Goal: Information Seeking & Learning: Learn about a topic

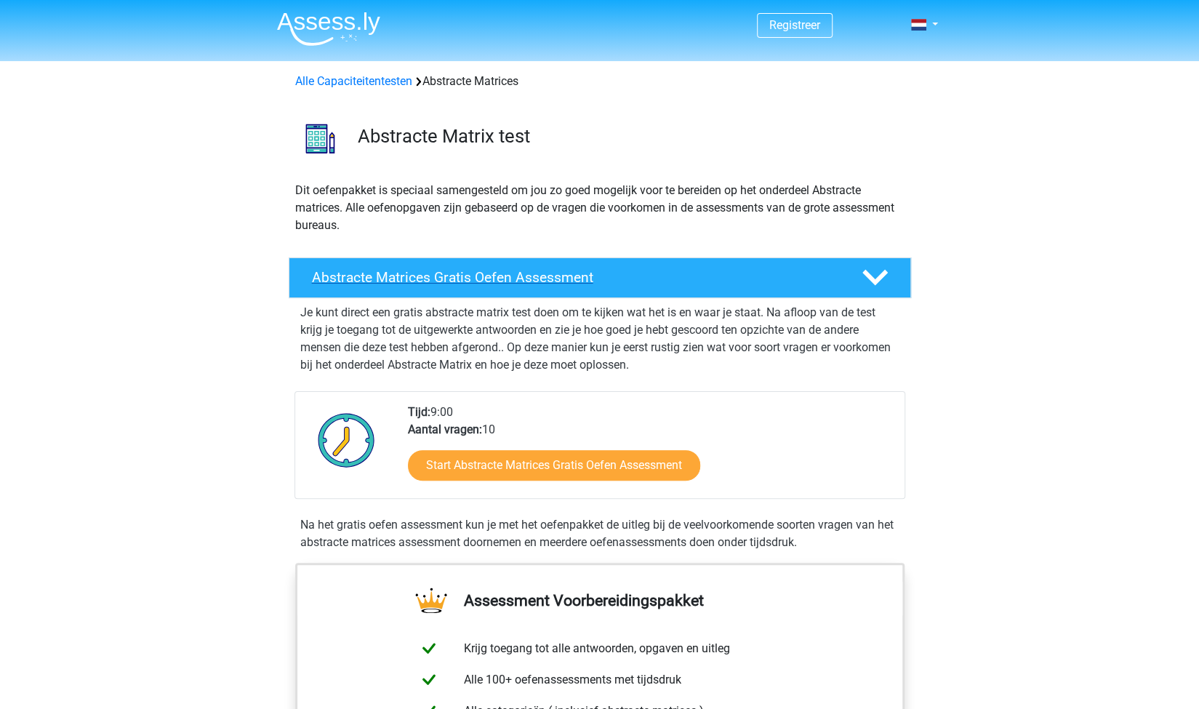
click at [492, 296] on div "Abstracte Matrices Gratis Oefen Assessment" at bounding box center [600, 277] width 622 height 41
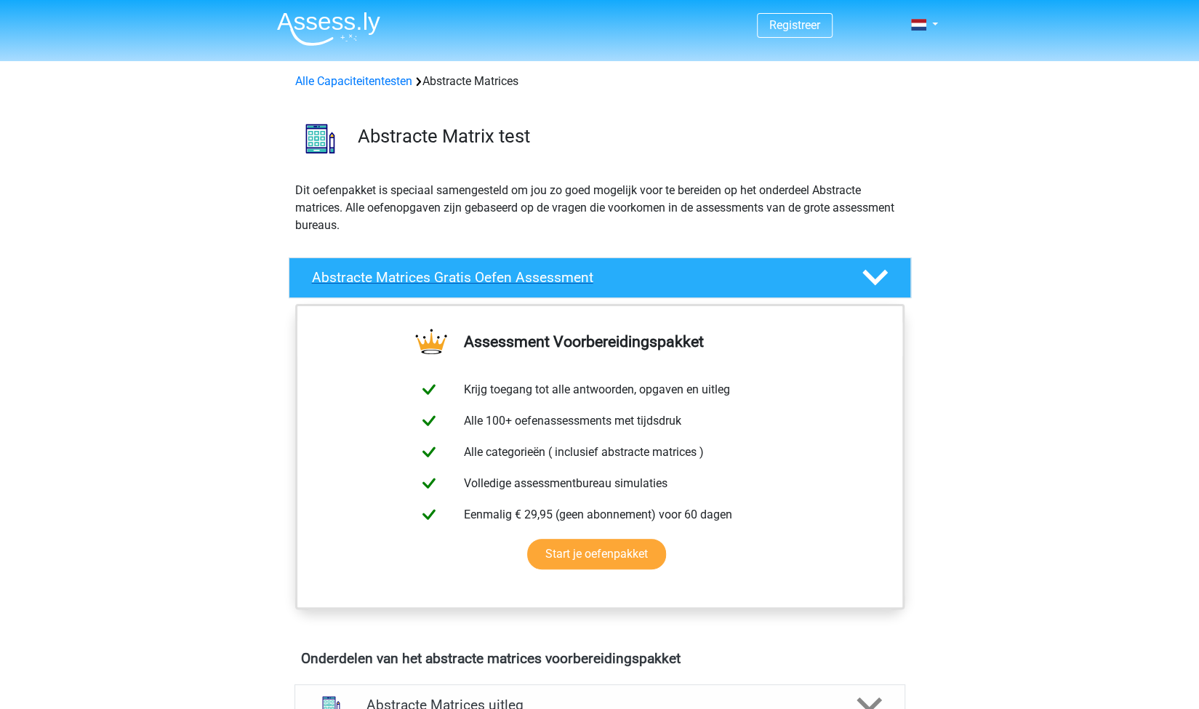
click at [483, 293] on div "Abstracte Matrices Gratis Oefen Assessment" at bounding box center [600, 277] width 622 height 41
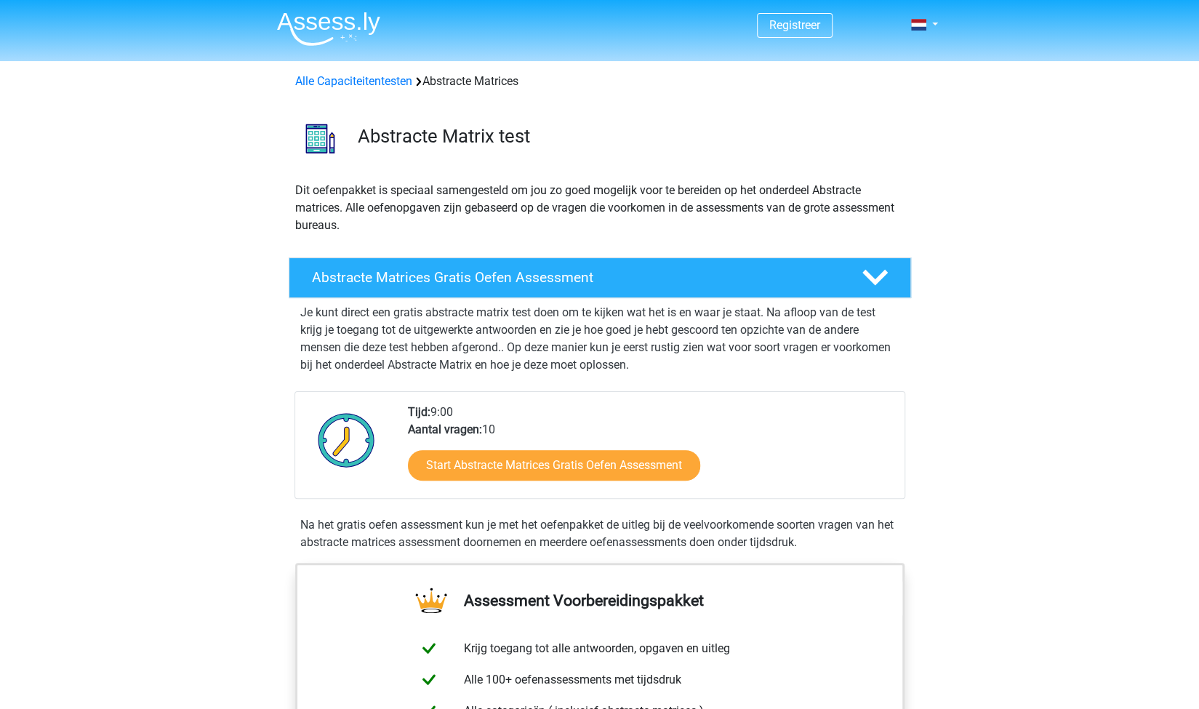
scroll to position [65, 0]
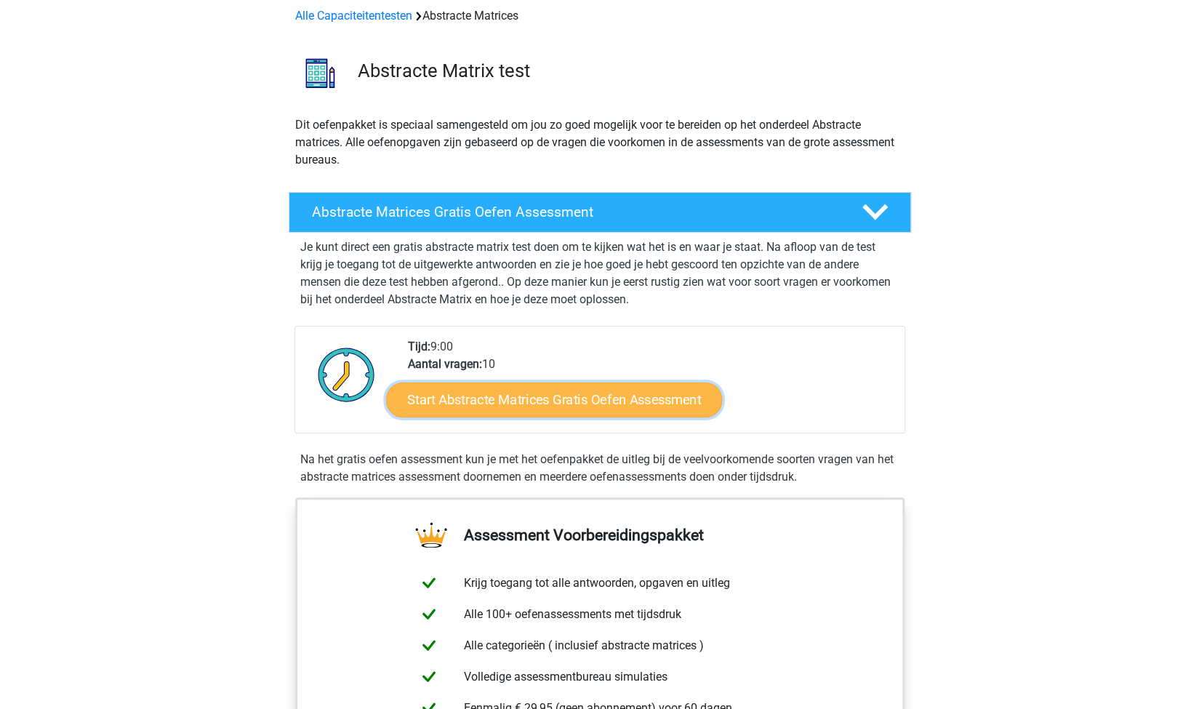
click at [442, 386] on link "Start Abstracte Matrices Gratis Oefen Assessment" at bounding box center [554, 399] width 336 height 35
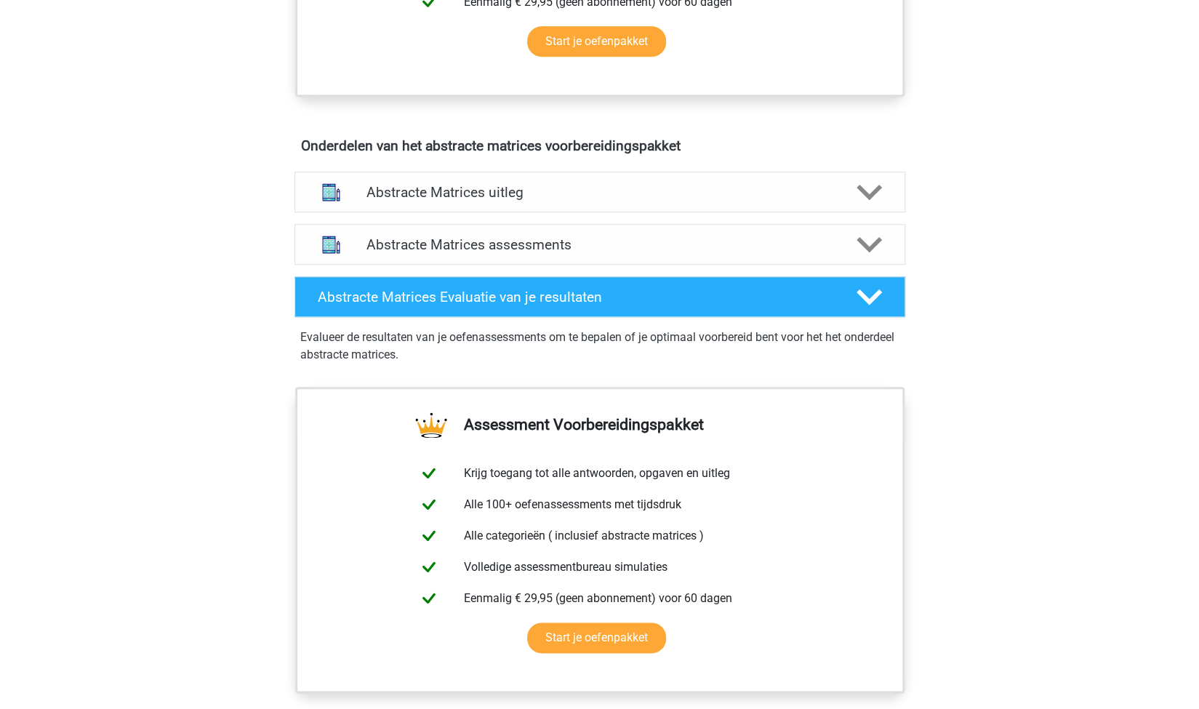
scroll to position [774, 0]
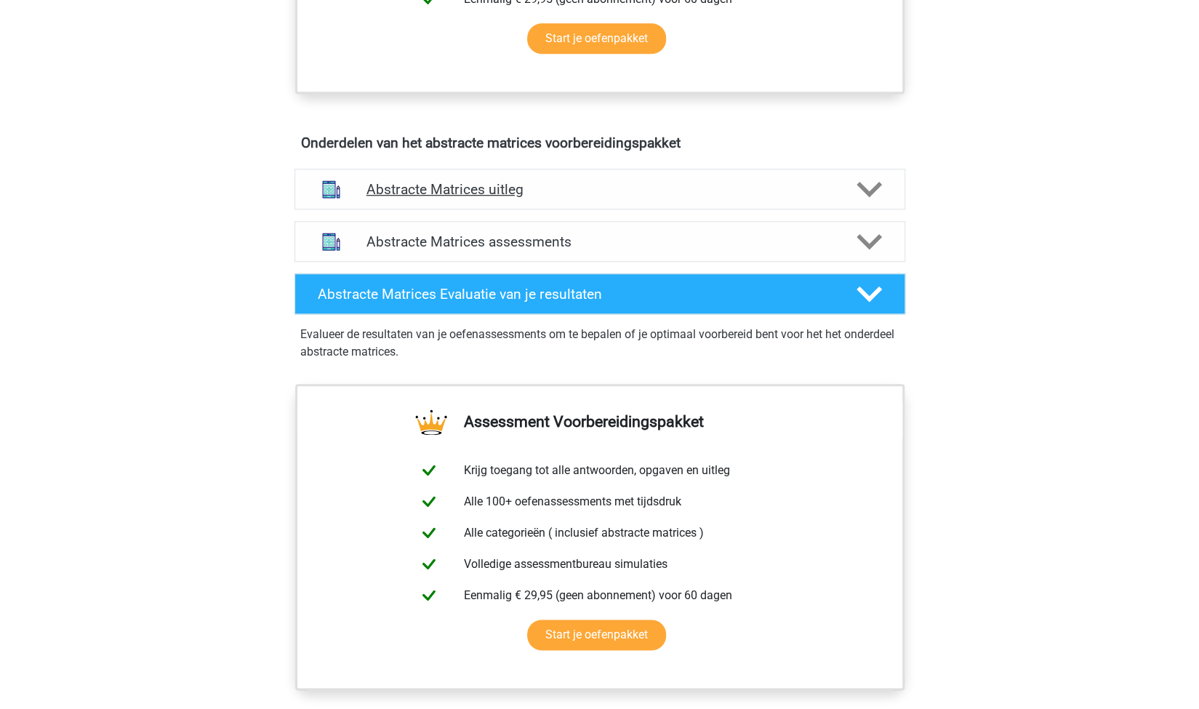
click at [574, 197] on div "Abstracte Matrices uitleg" at bounding box center [599, 189] width 611 height 41
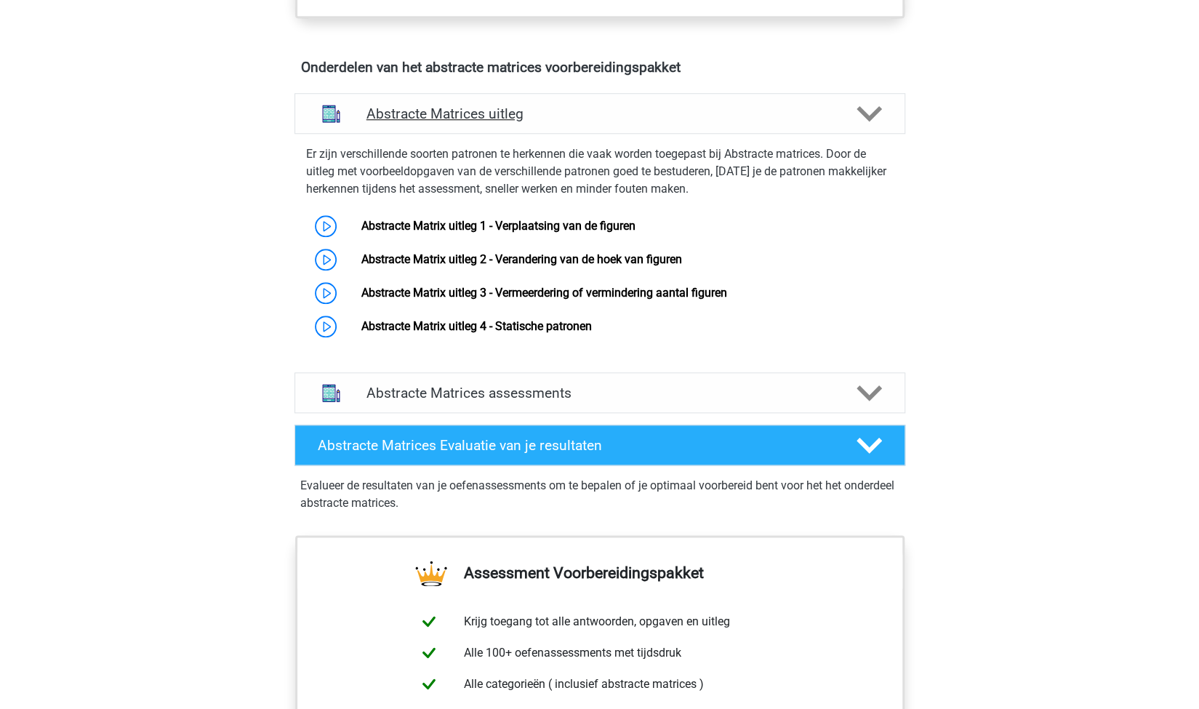
scroll to position [851, 0]
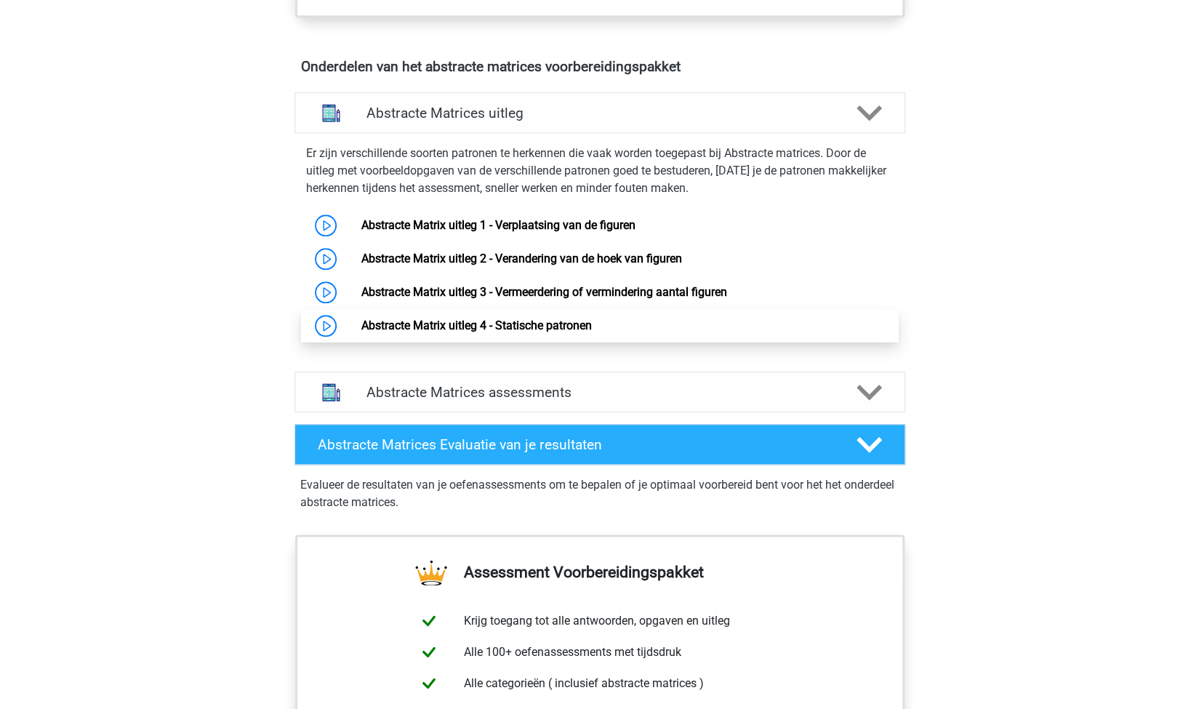
click at [546, 325] on link "Abstracte Matrix uitleg 4 - Statische patronen" at bounding box center [476, 325] width 231 height 14
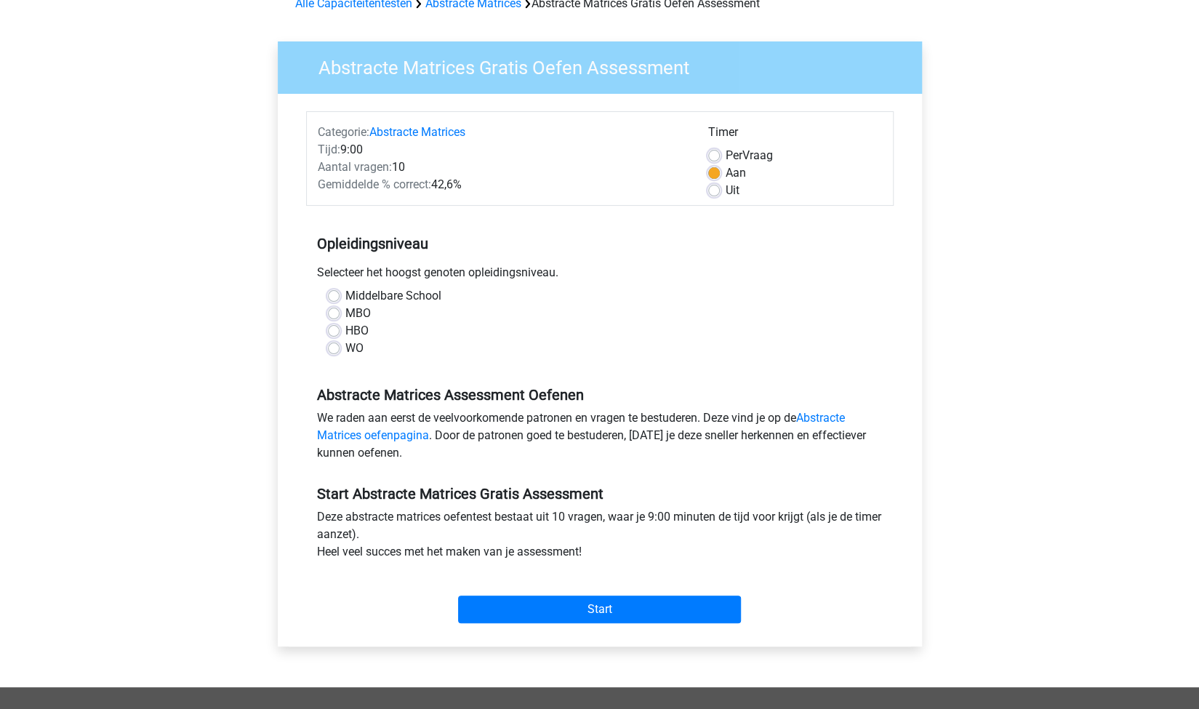
scroll to position [95, 0]
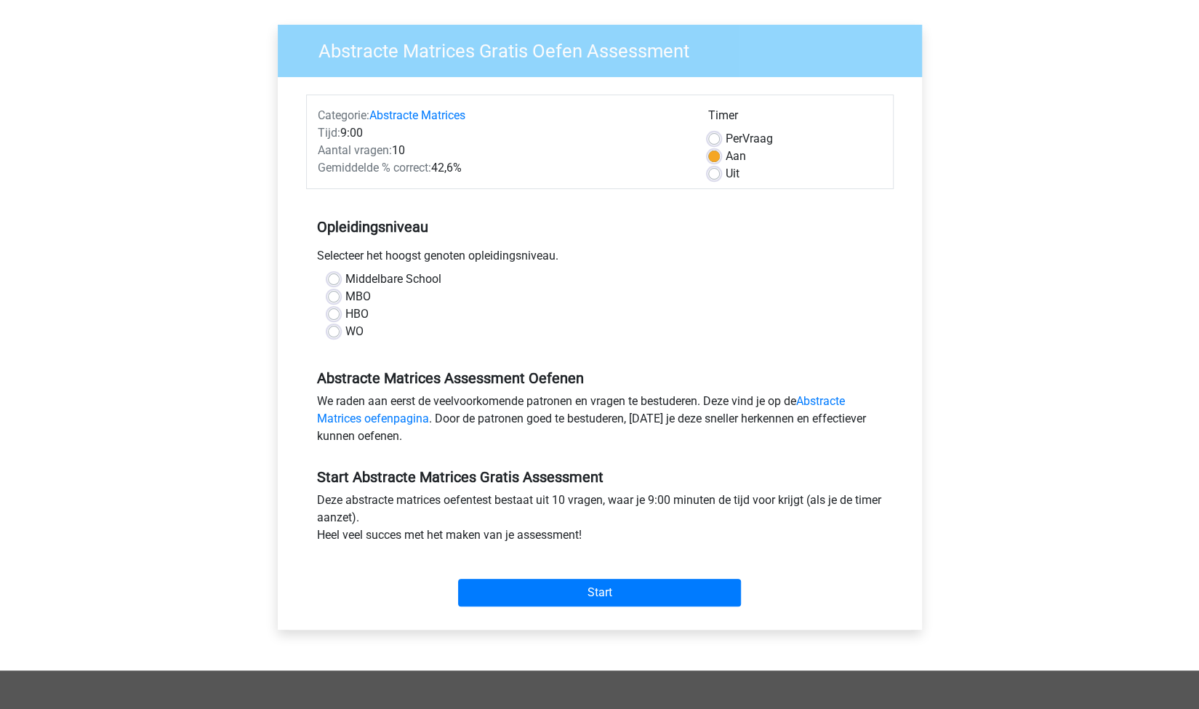
click at [345, 337] on label "WO" at bounding box center [354, 331] width 18 height 17
click at [337, 337] on input "WO" at bounding box center [334, 330] width 12 height 15
radio input "true"
click at [608, 601] on input "Start" at bounding box center [599, 593] width 283 height 28
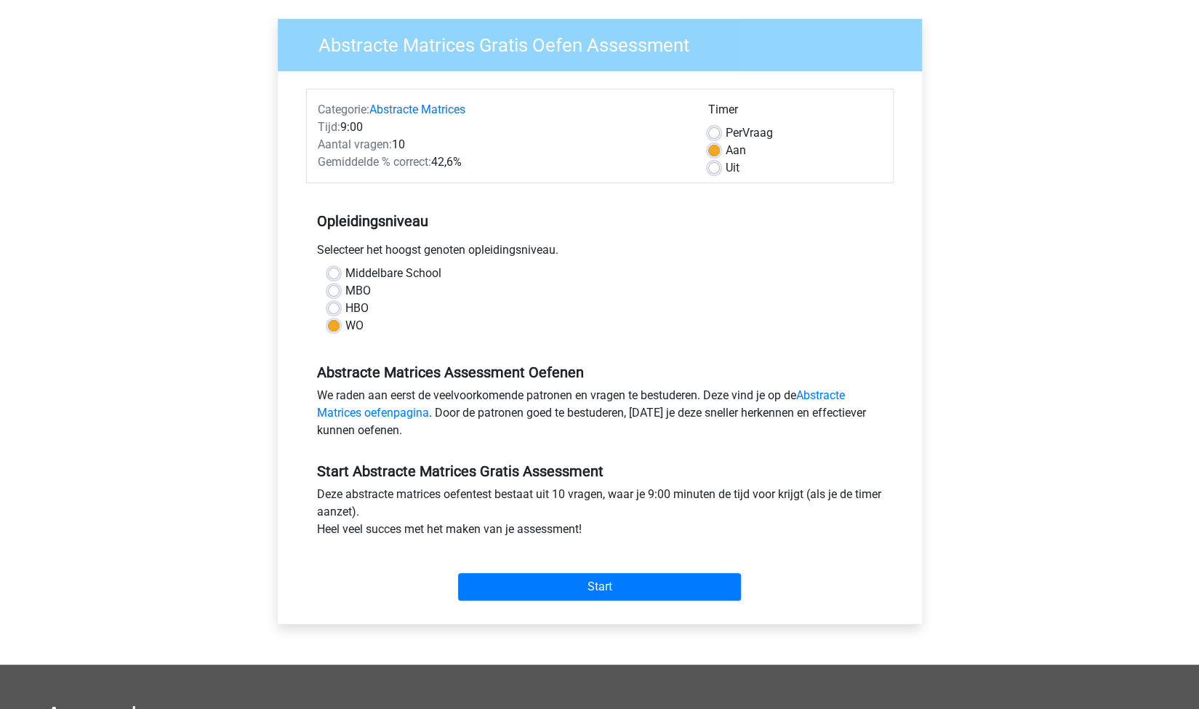
scroll to position [102, 0]
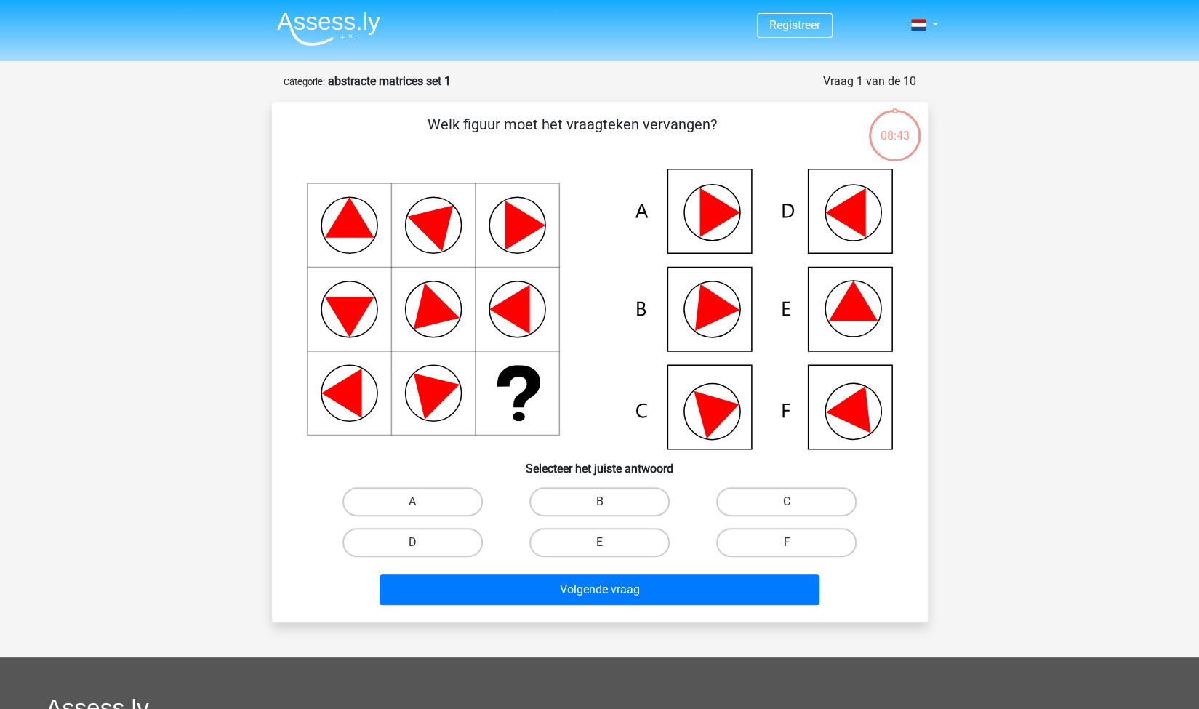
click at [575, 494] on label "B" at bounding box center [599, 501] width 140 height 29
click at [599, 502] on input "B" at bounding box center [603, 506] width 9 height 9
radio input "true"
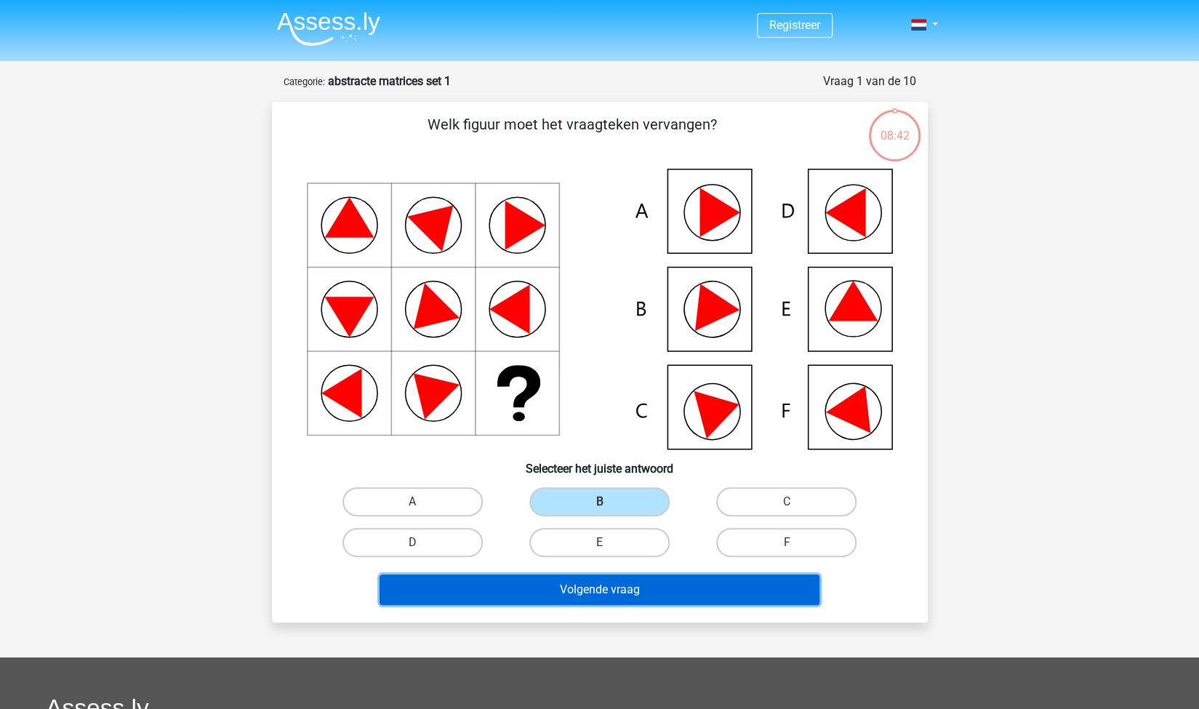
click at [570, 590] on button "Volgende vraag" at bounding box center [600, 589] width 440 height 31
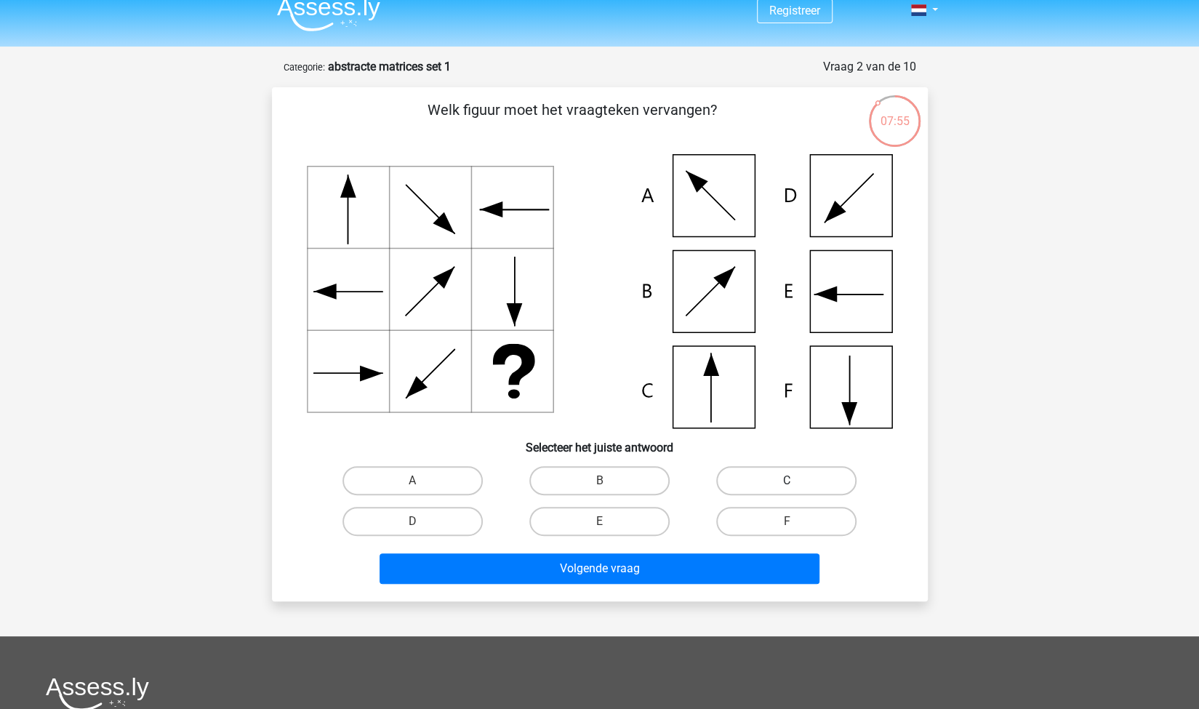
scroll to position [4, 0]
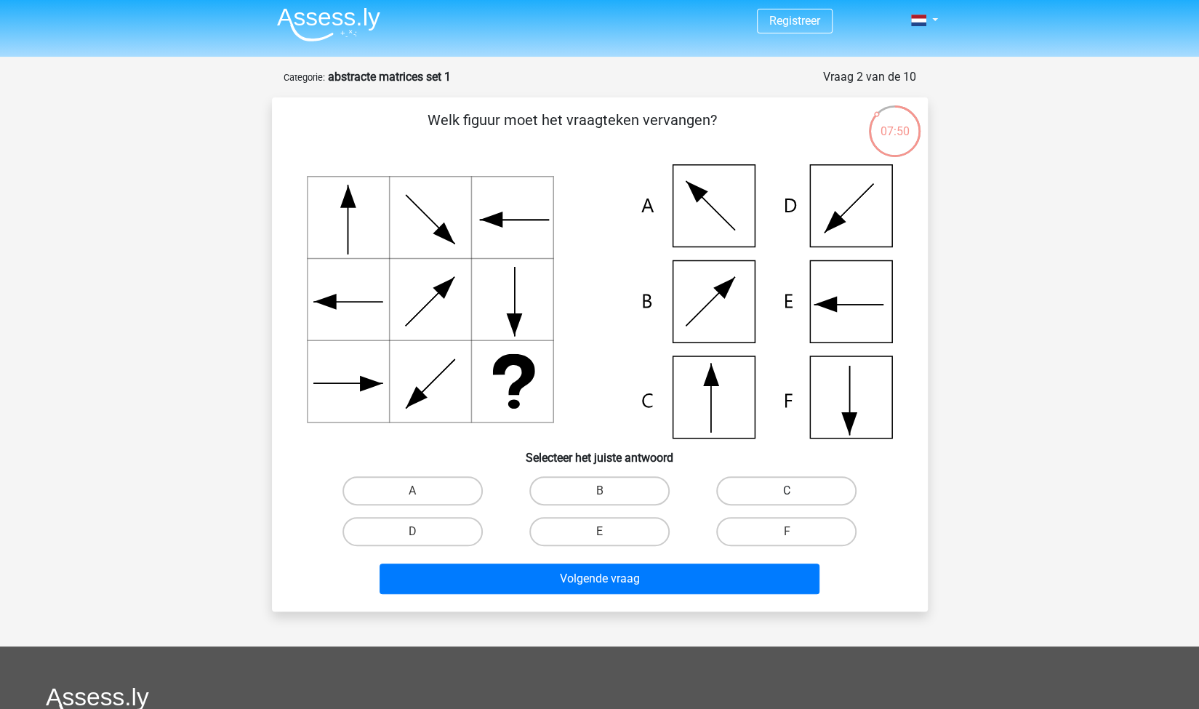
click at [766, 486] on label "C" at bounding box center [786, 490] width 140 height 29
click at [787, 491] on input "C" at bounding box center [791, 495] width 9 height 9
radio input "true"
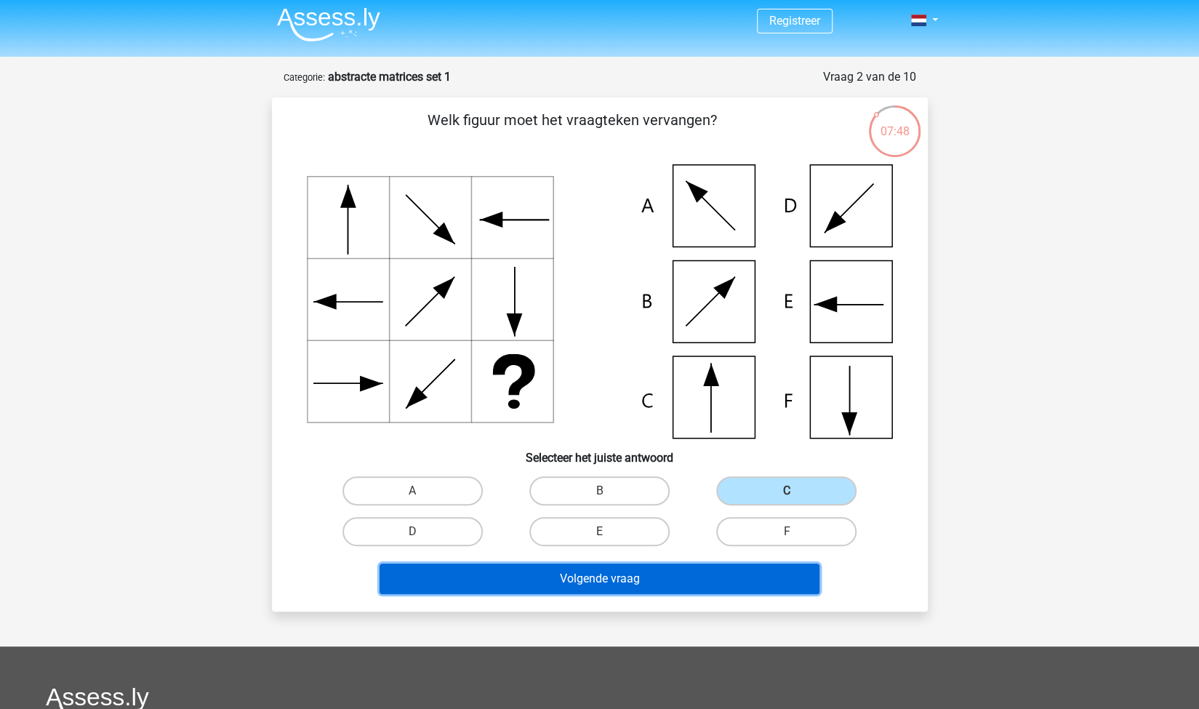
click at [668, 572] on button "Volgende vraag" at bounding box center [600, 579] width 440 height 31
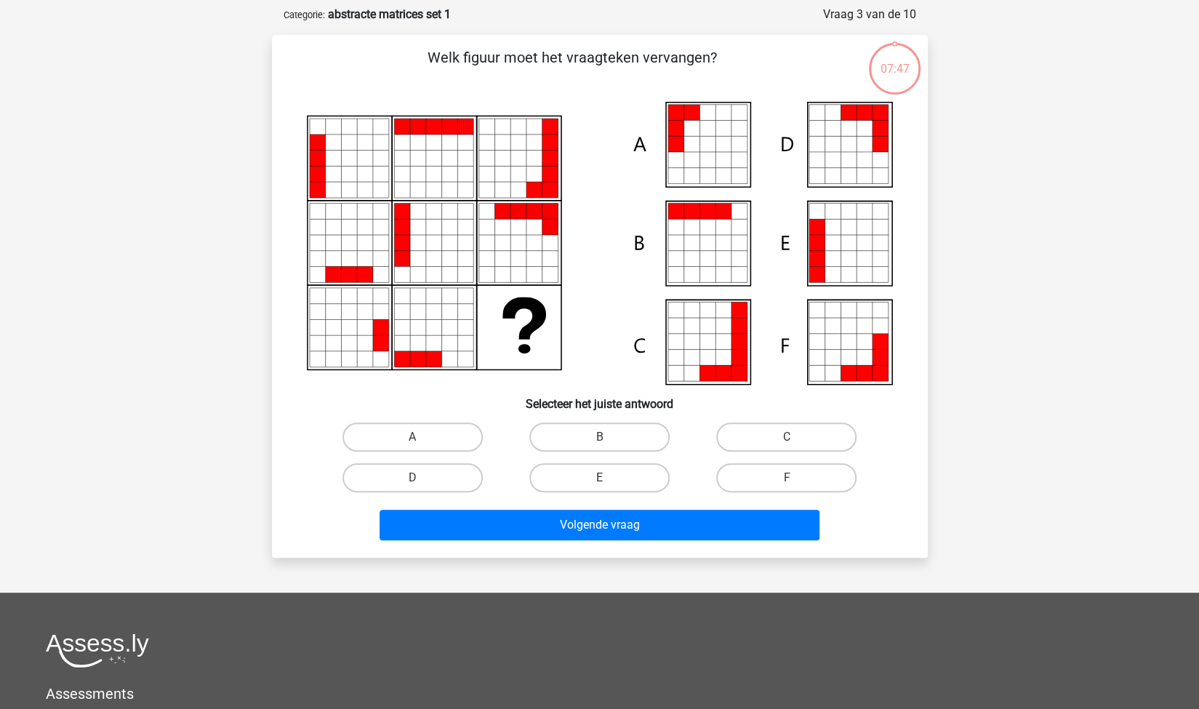
scroll to position [73, 0]
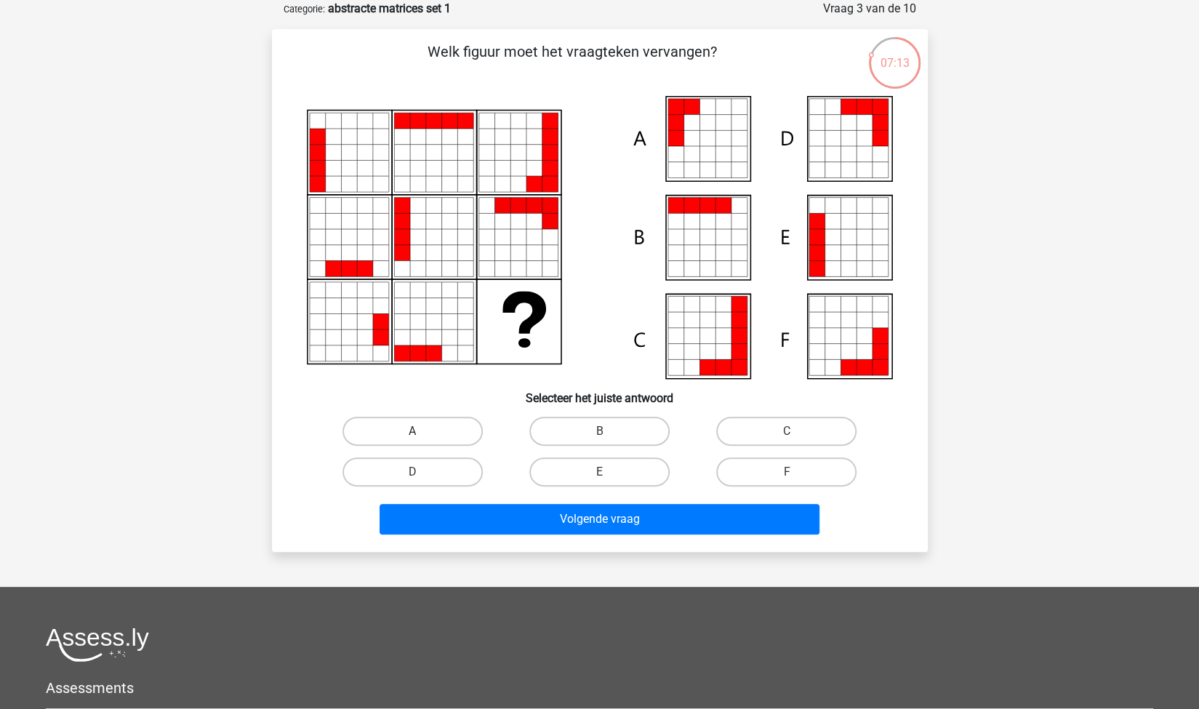
click at [445, 420] on label "A" at bounding box center [412, 431] width 140 height 29
click at [422, 431] on input "A" at bounding box center [416, 435] width 9 height 9
radio input "true"
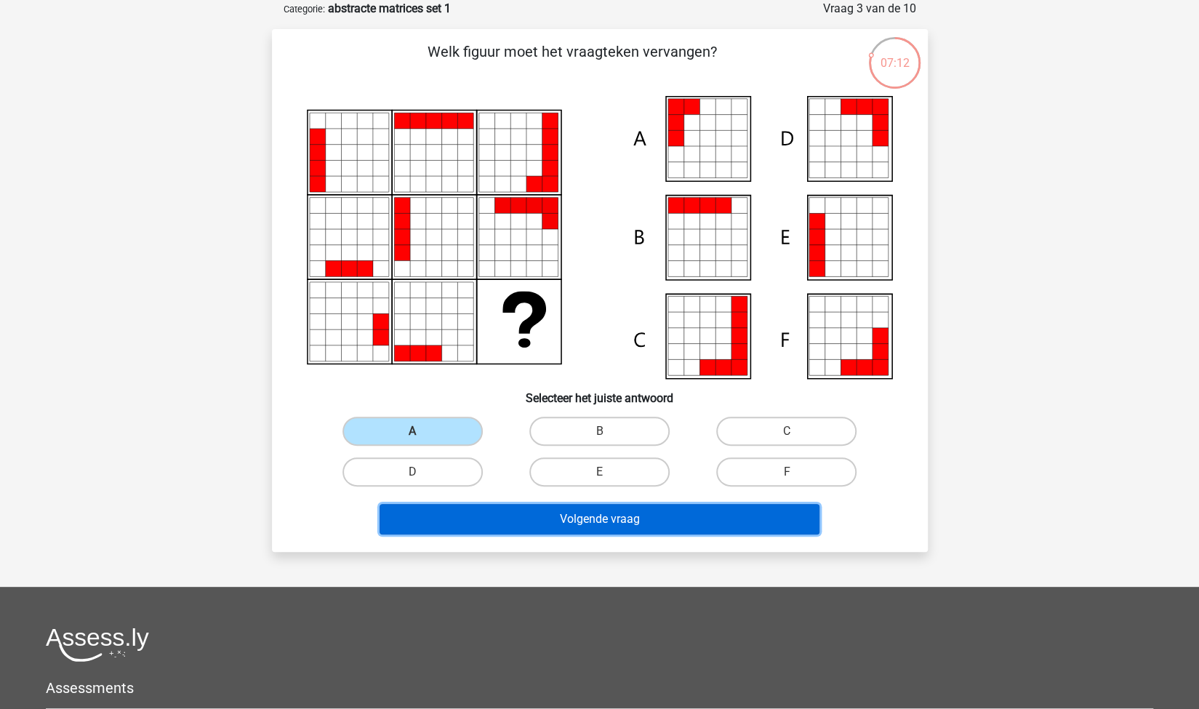
click at [512, 529] on button "Volgende vraag" at bounding box center [600, 519] width 440 height 31
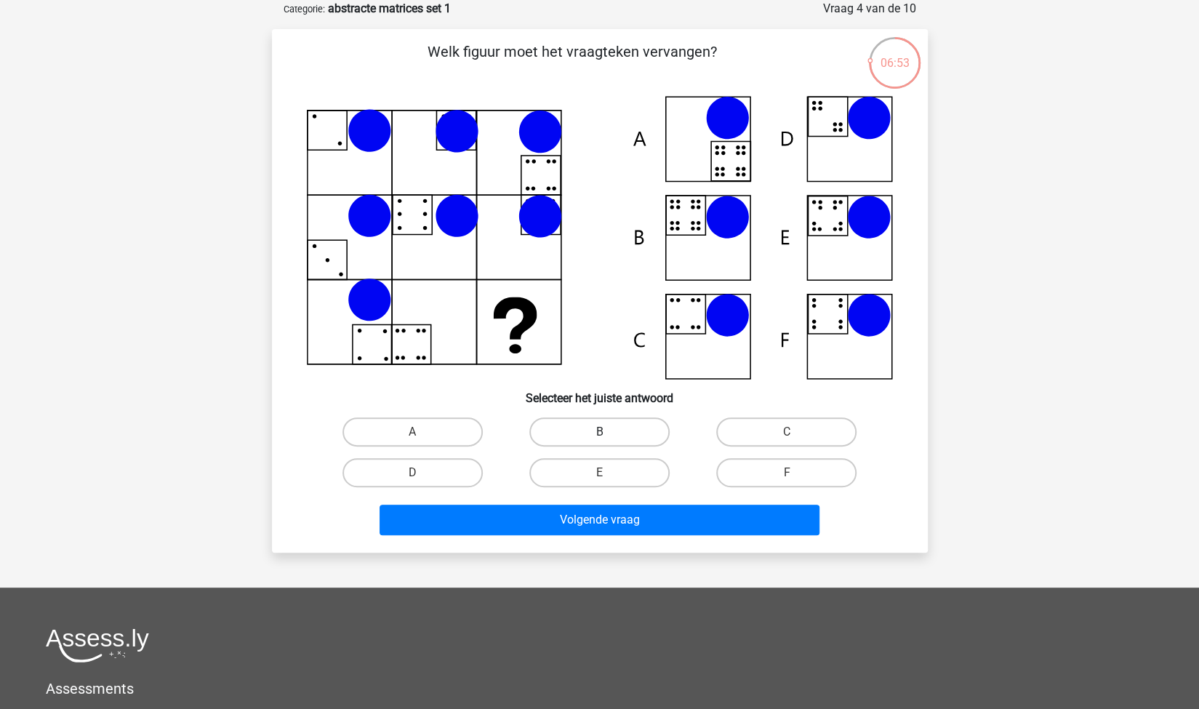
click at [617, 430] on label "B" at bounding box center [599, 431] width 140 height 29
click at [609, 432] on input "B" at bounding box center [603, 436] width 9 height 9
radio input "true"
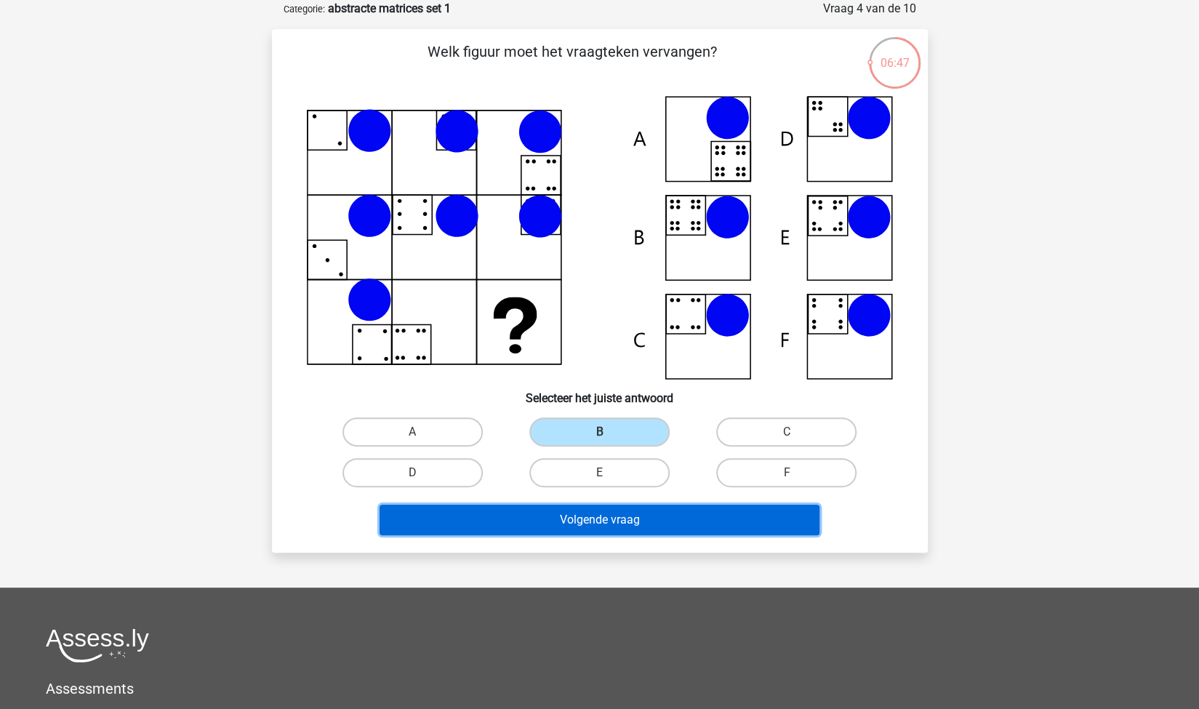
click at [675, 527] on button "Volgende vraag" at bounding box center [600, 520] width 440 height 31
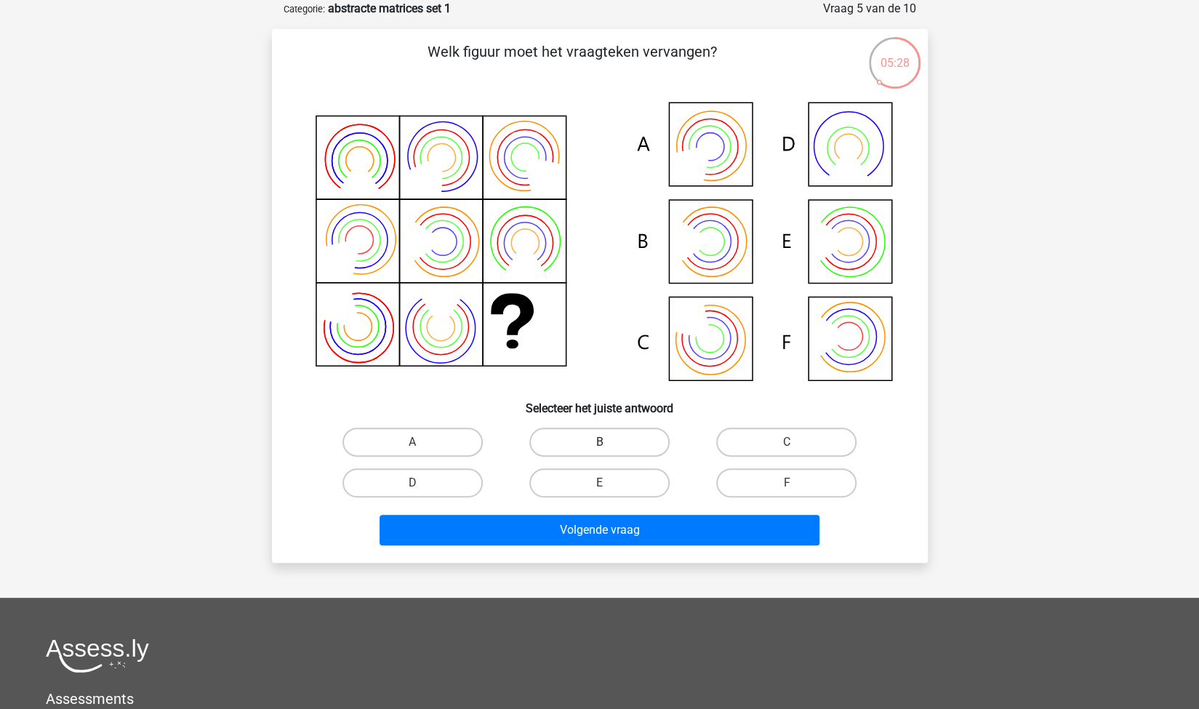
click at [590, 434] on label "B" at bounding box center [599, 442] width 140 height 29
click at [599, 442] on input "B" at bounding box center [603, 446] width 9 height 9
radio input "true"
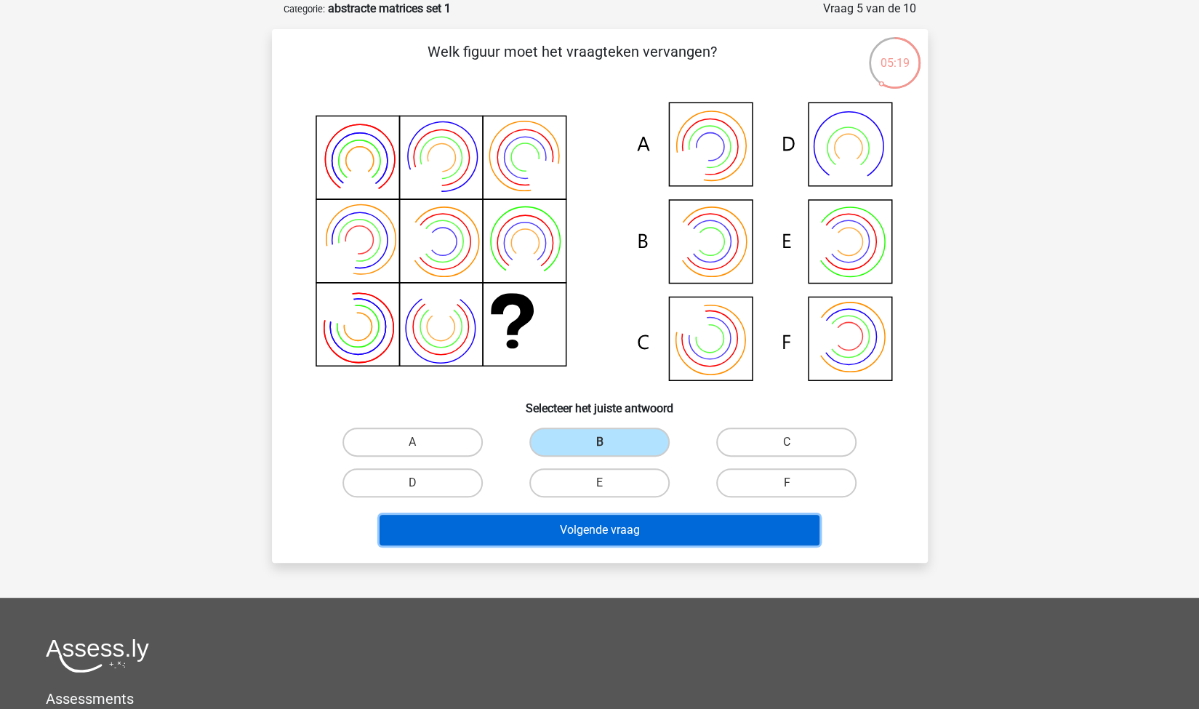
click at [611, 526] on button "Volgende vraag" at bounding box center [600, 530] width 440 height 31
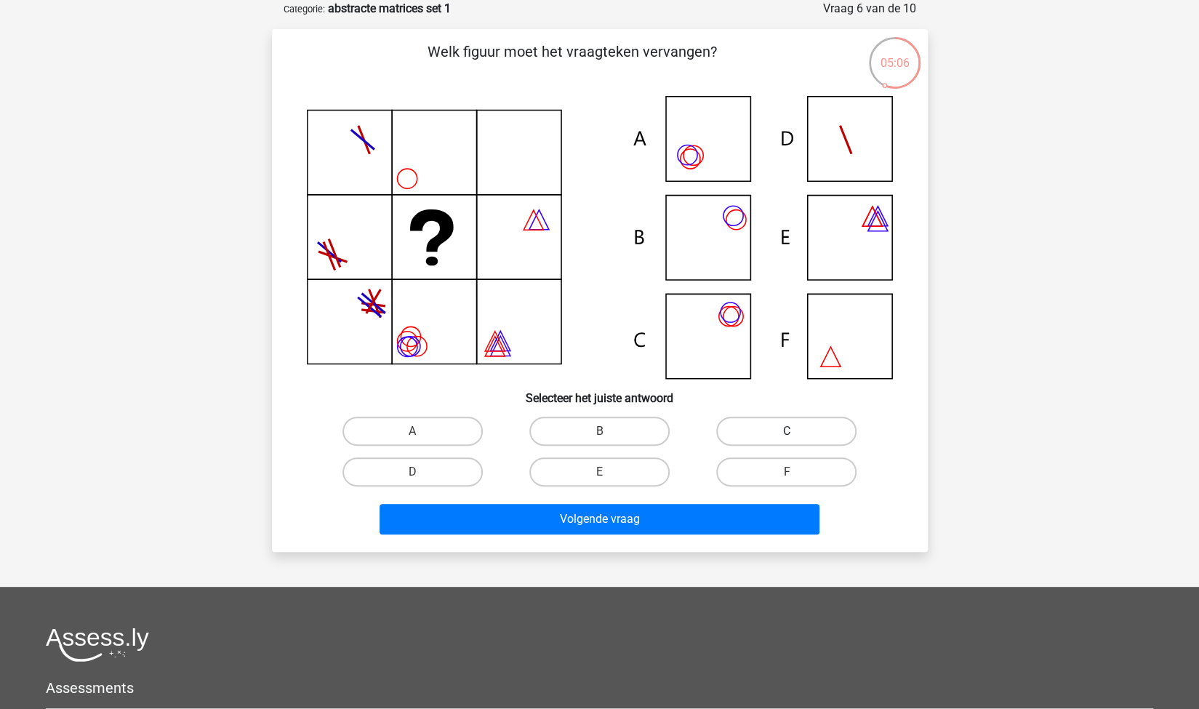
click at [746, 430] on label "C" at bounding box center [786, 431] width 140 height 29
click at [787, 431] on input "C" at bounding box center [791, 435] width 9 height 9
radio input "true"
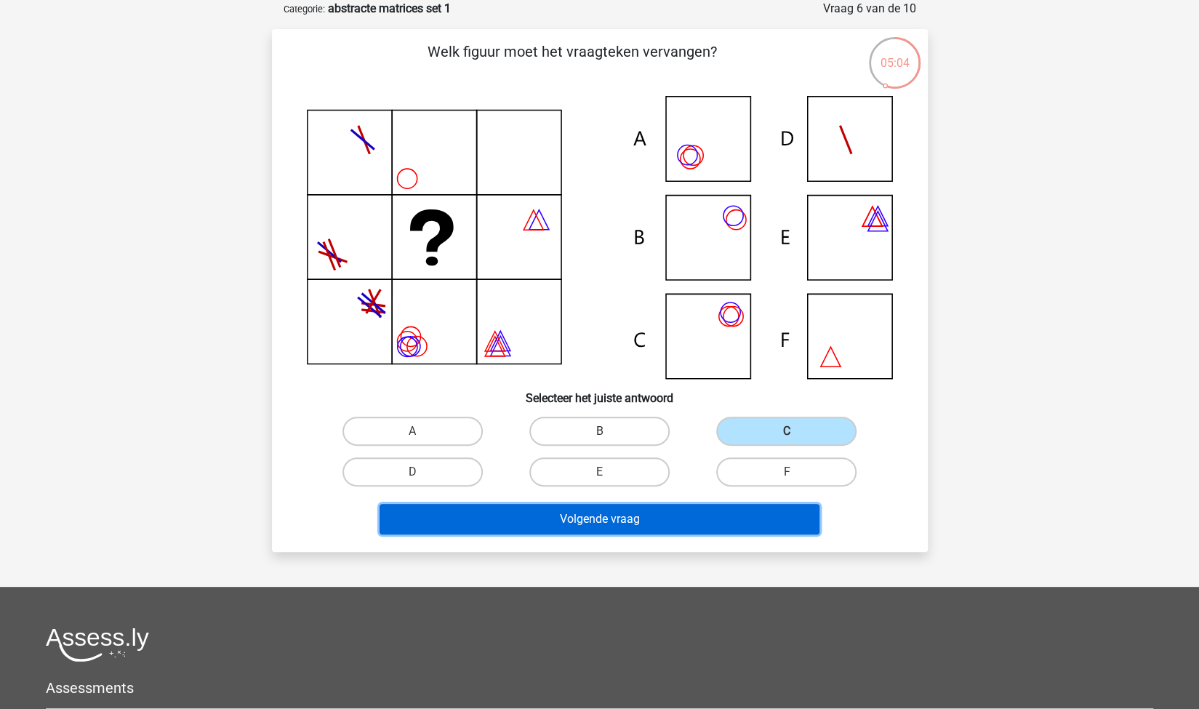
click at [624, 508] on button "Volgende vraag" at bounding box center [600, 519] width 440 height 31
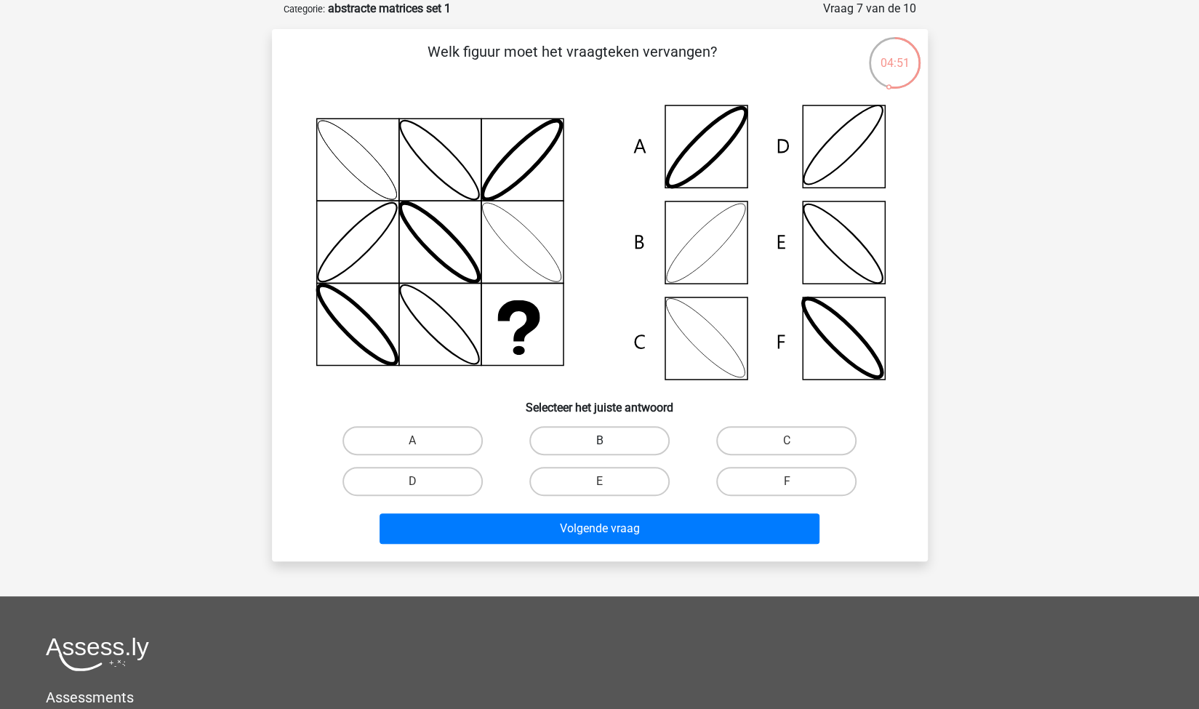
click at [580, 432] on label "B" at bounding box center [599, 440] width 140 height 29
click at [599, 441] on input "B" at bounding box center [603, 445] width 9 height 9
radio input "true"
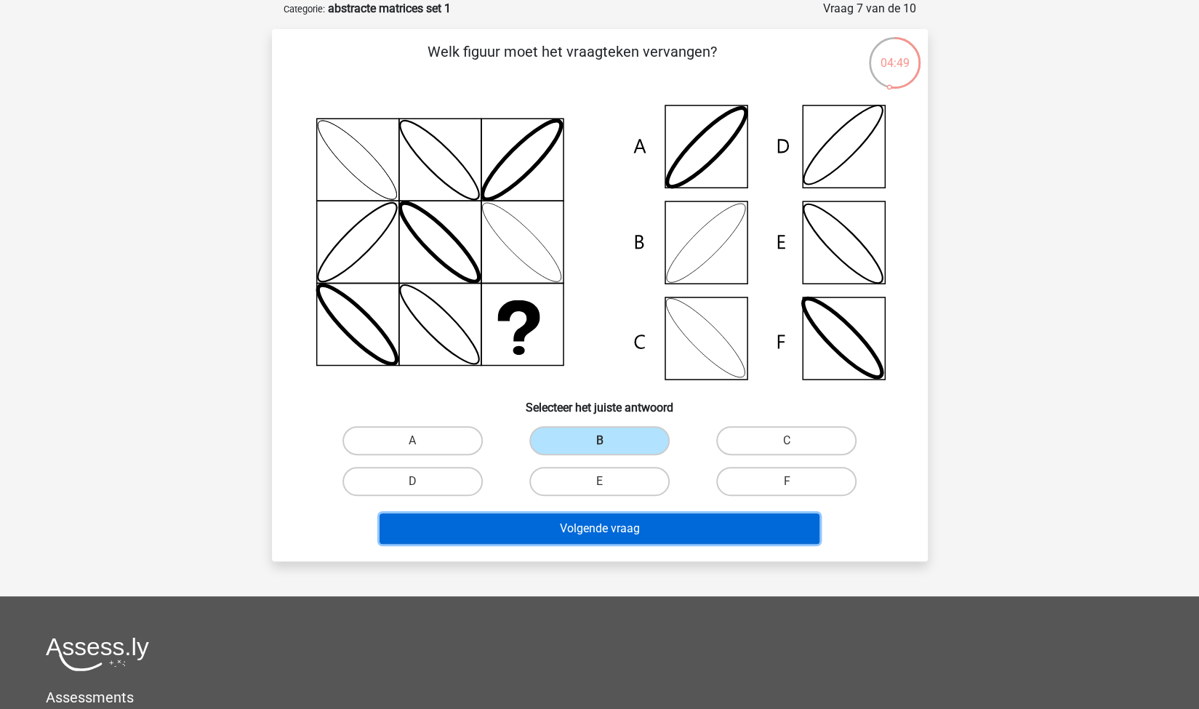
click at [638, 537] on button "Volgende vraag" at bounding box center [600, 528] width 440 height 31
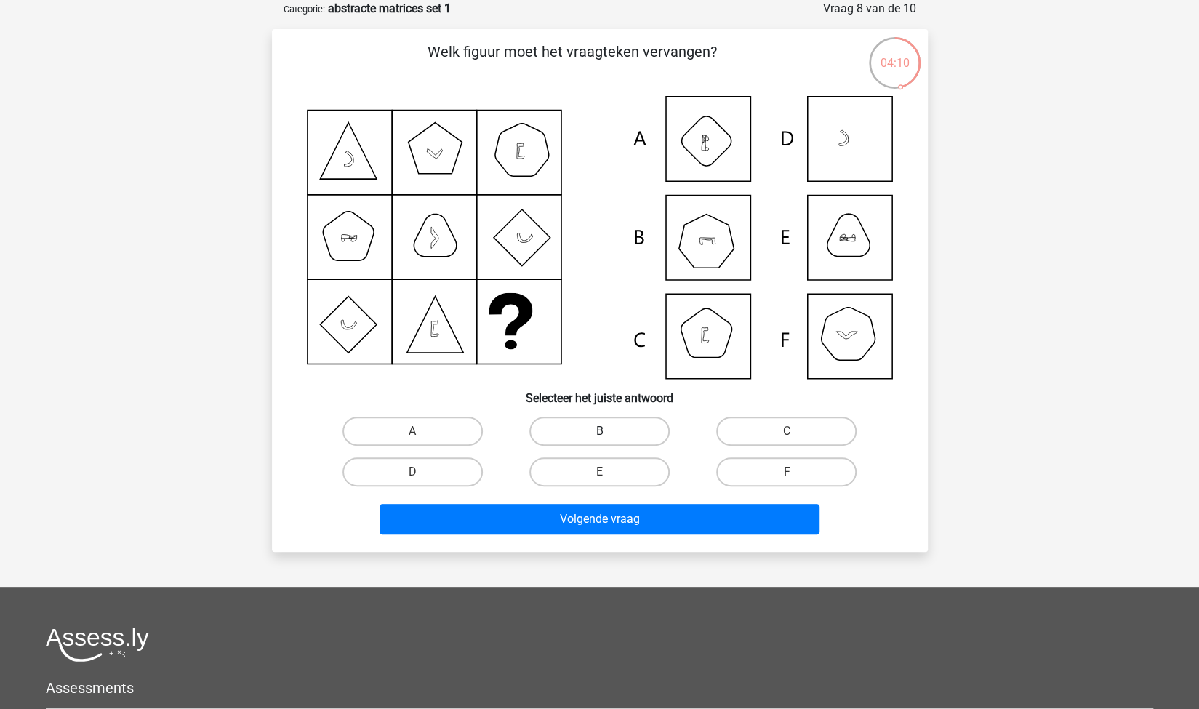
click at [607, 425] on label "B" at bounding box center [599, 431] width 140 height 29
click at [607, 431] on input "B" at bounding box center [603, 435] width 9 height 9
radio input "true"
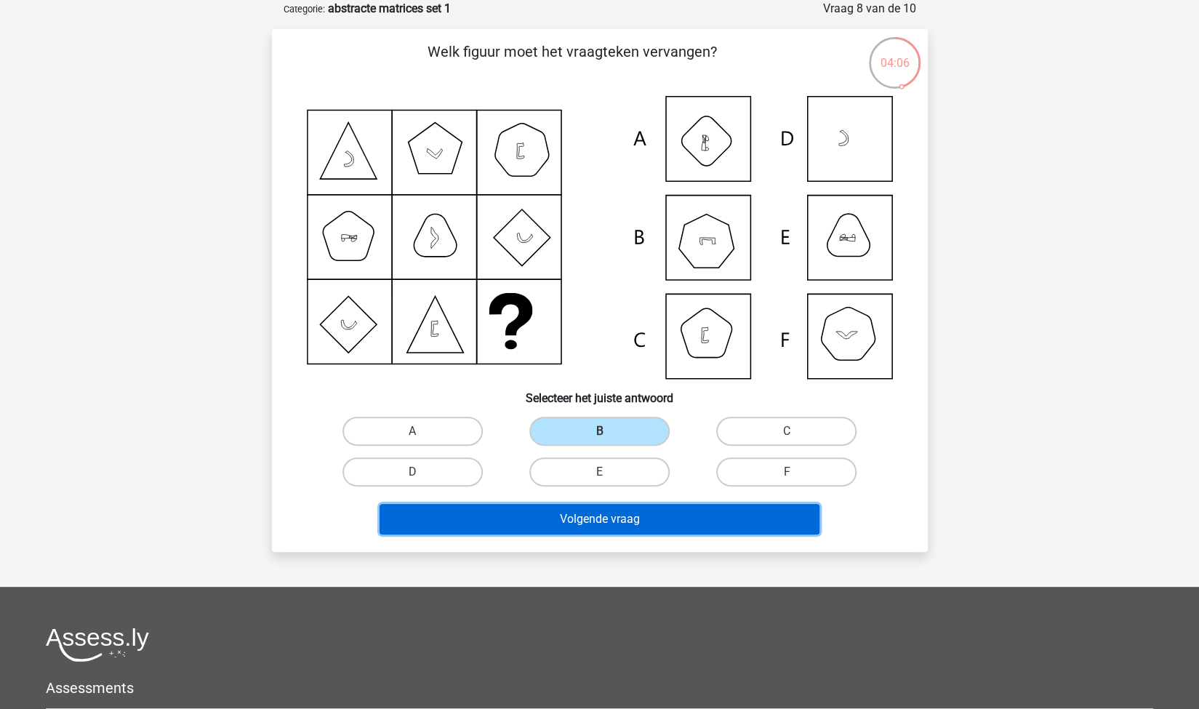
click at [710, 518] on button "Volgende vraag" at bounding box center [600, 519] width 440 height 31
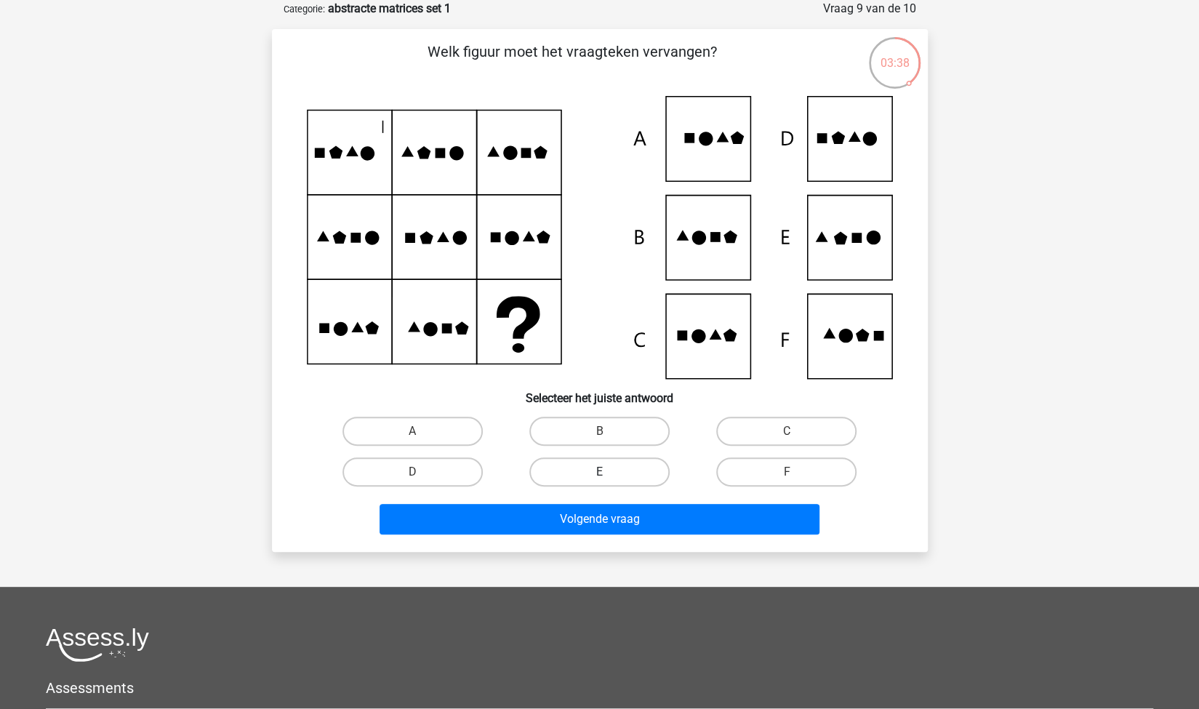
click at [633, 471] on label "E" at bounding box center [599, 471] width 140 height 29
click at [609, 472] on input "E" at bounding box center [603, 476] width 9 height 9
radio input "true"
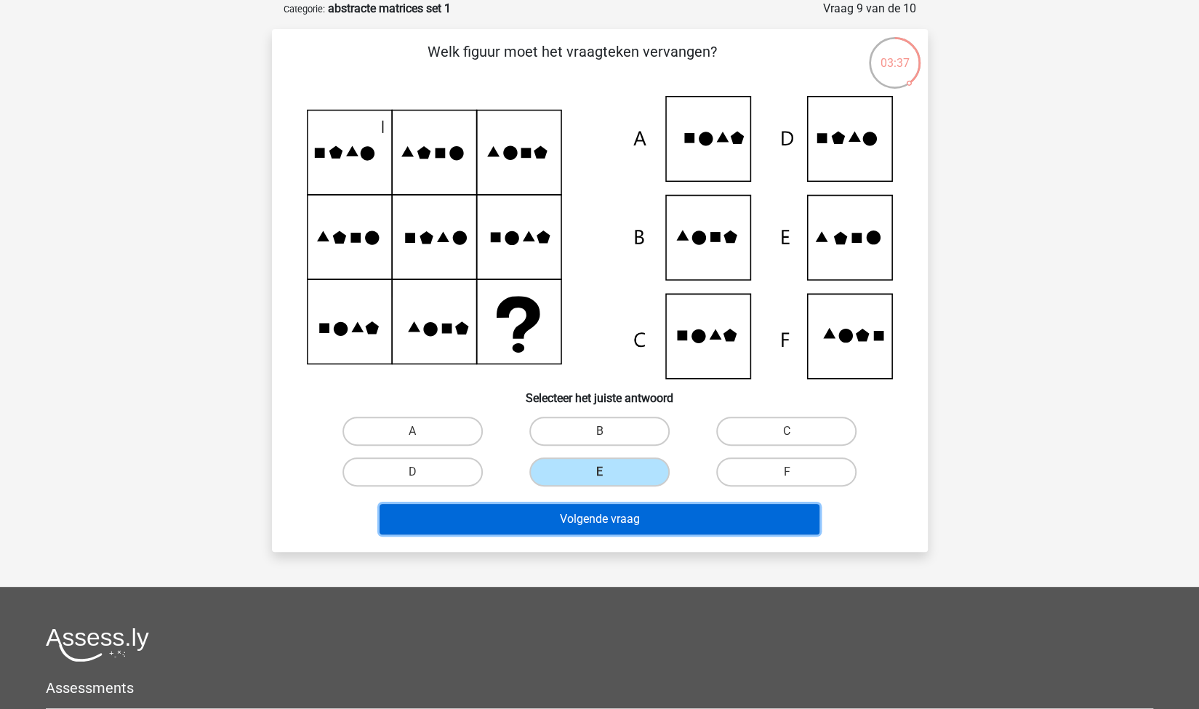
click at [618, 526] on button "Volgende vraag" at bounding box center [600, 519] width 440 height 31
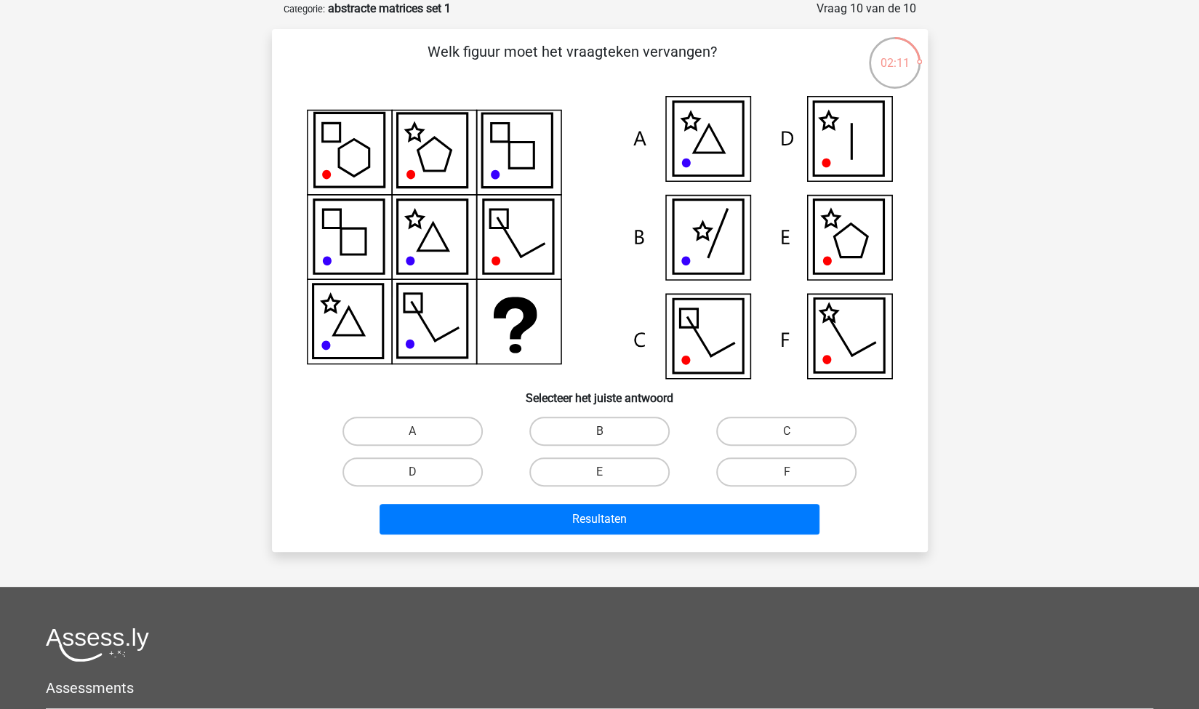
click at [171, 177] on div "Registreer Nederlands English" at bounding box center [599, 448] width 1199 height 1043
click at [436, 428] on label "A" at bounding box center [412, 431] width 140 height 29
click at [422, 431] on input "A" at bounding box center [416, 435] width 9 height 9
radio input "true"
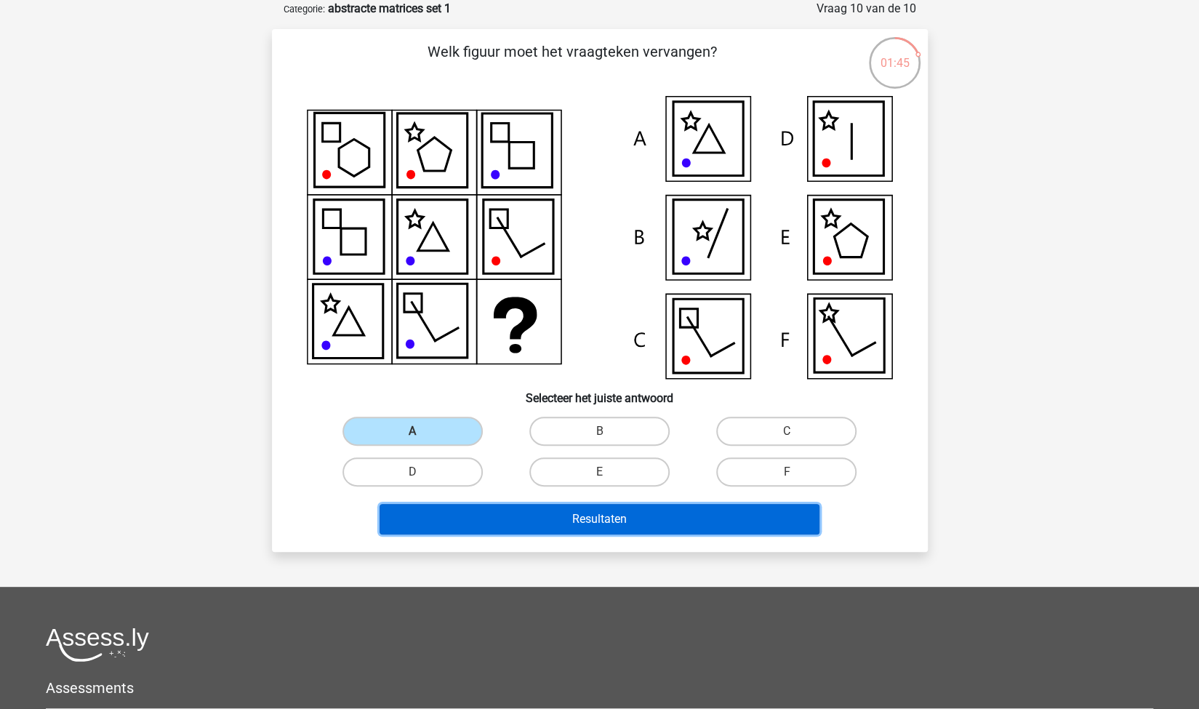
click at [534, 513] on button "Resultaten" at bounding box center [600, 519] width 440 height 31
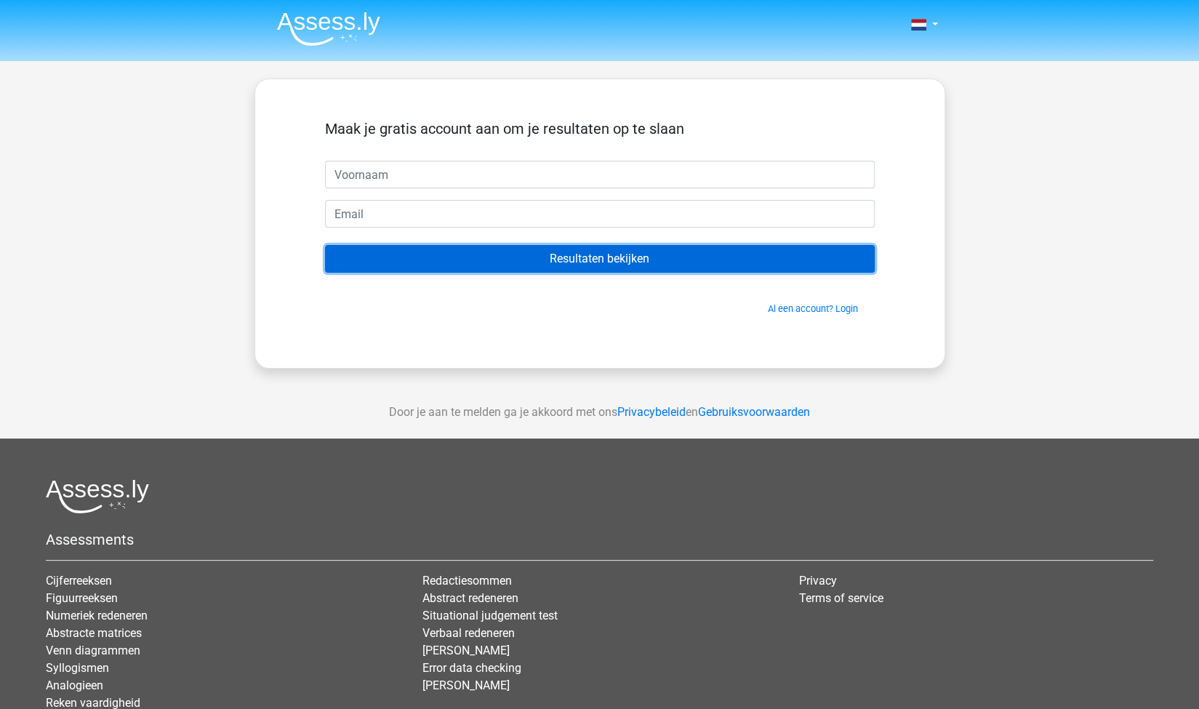
click at [684, 256] on input "Resultaten bekijken" at bounding box center [600, 259] width 550 height 28
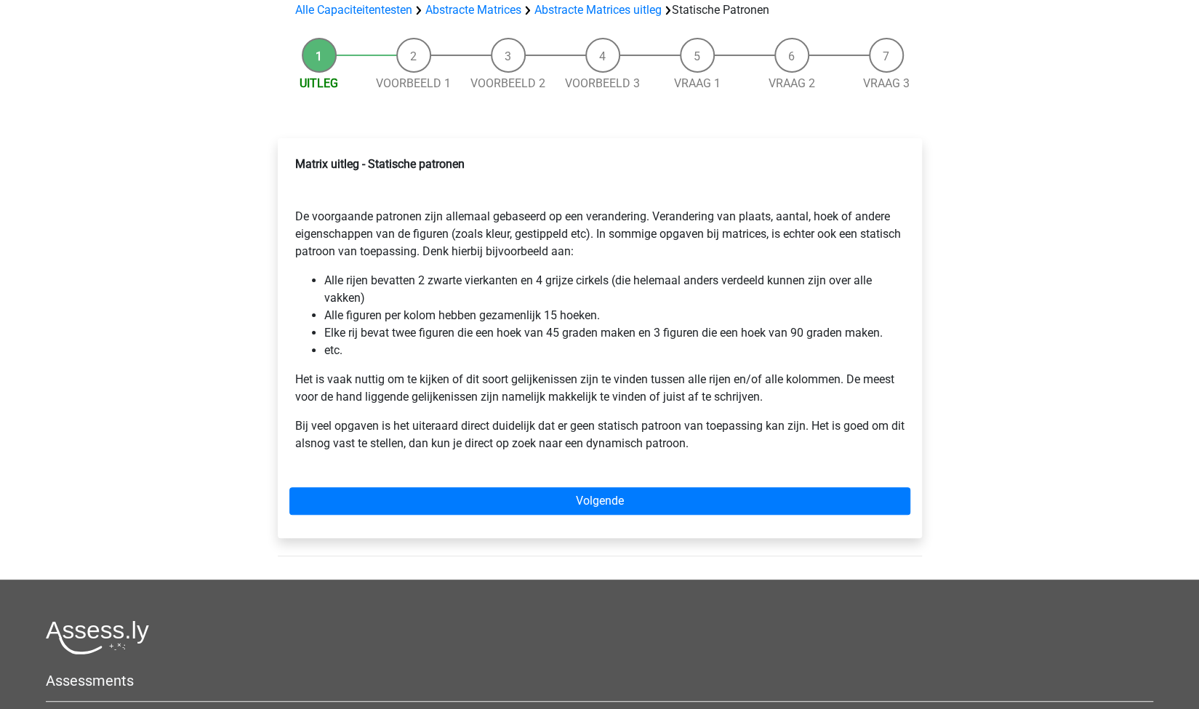
scroll to position [113, 0]
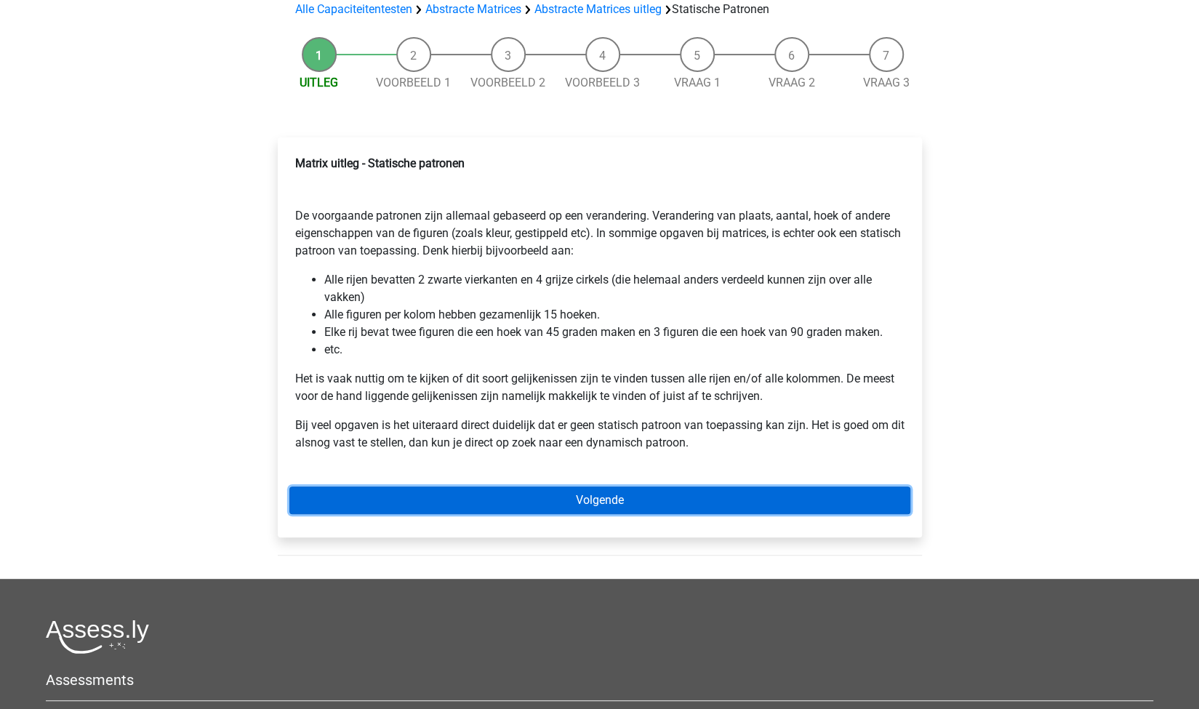
click at [556, 488] on link "Volgende" at bounding box center [599, 500] width 621 height 28
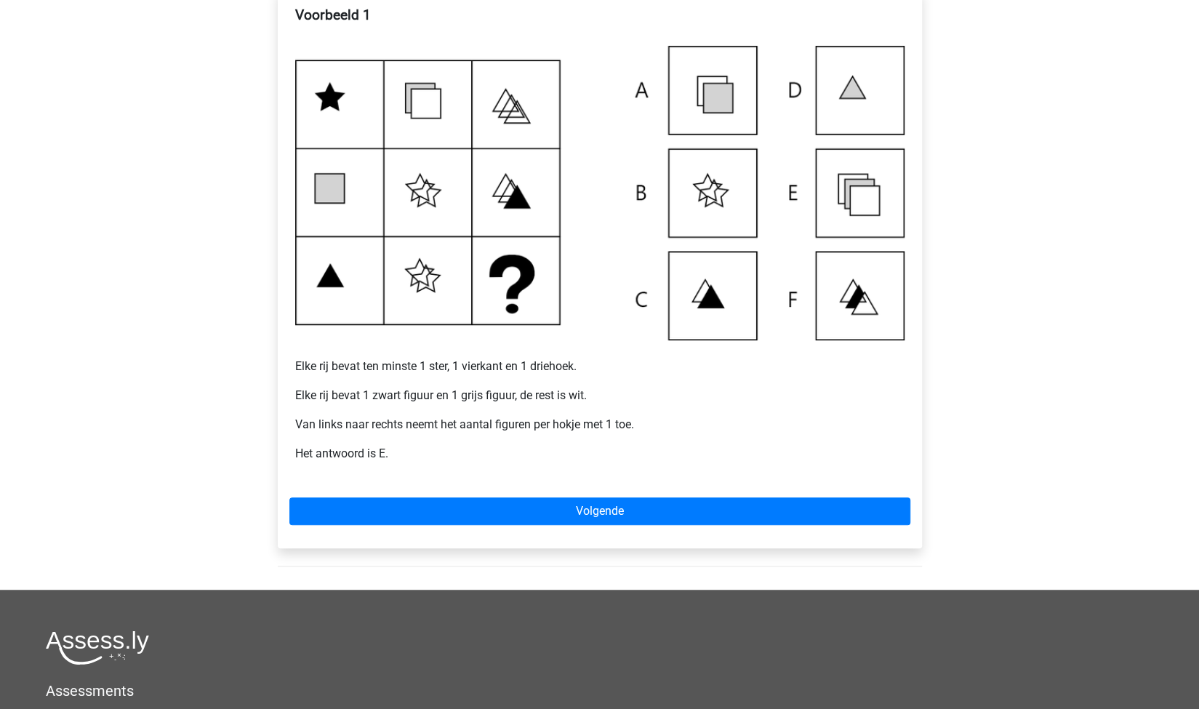
scroll to position [262, 0]
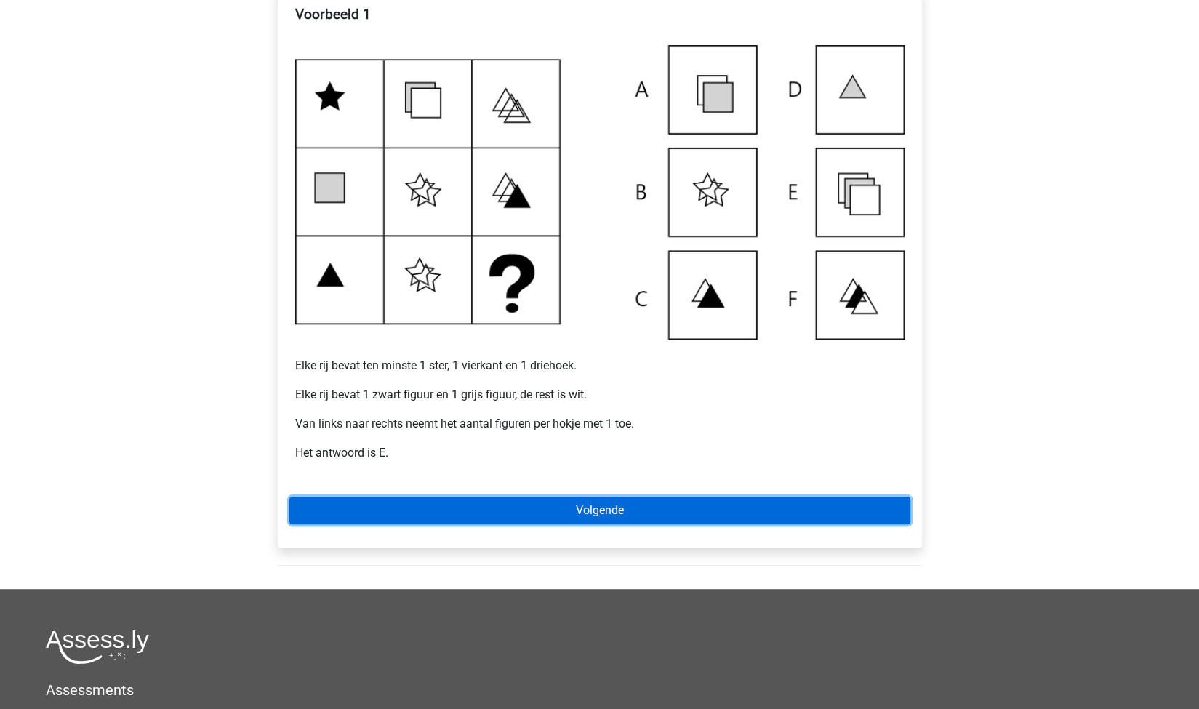
click at [551, 500] on link "Volgende" at bounding box center [599, 511] width 621 height 28
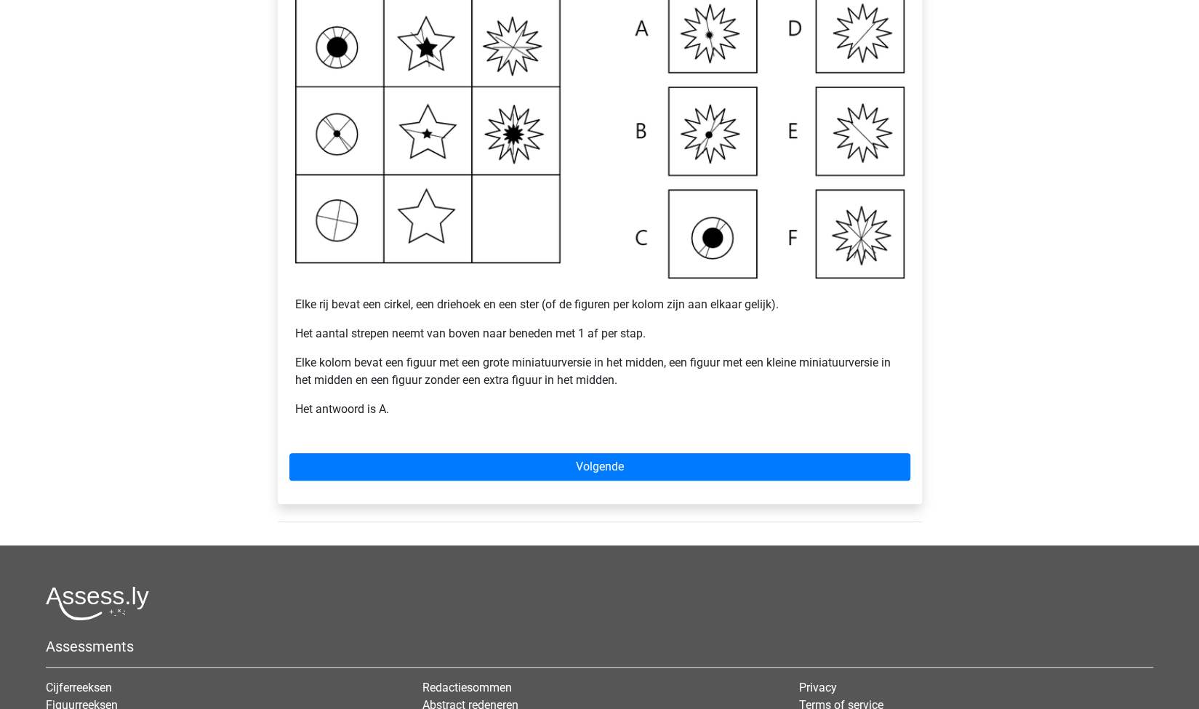
scroll to position [324, 0]
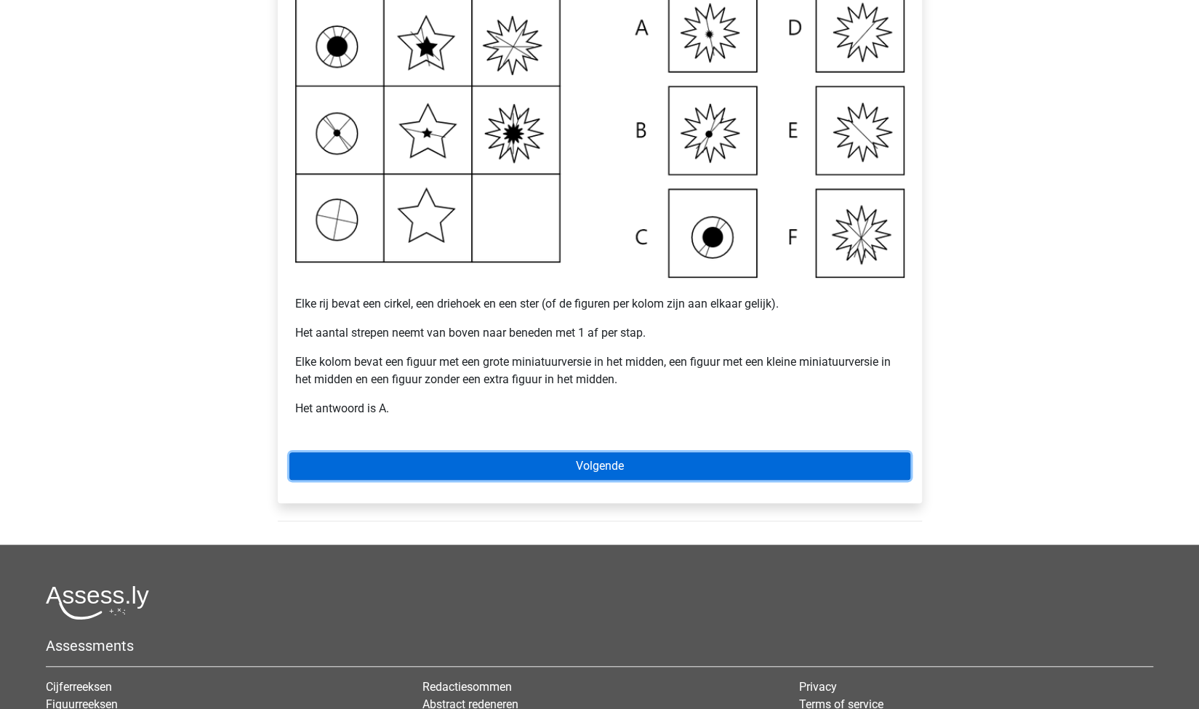
click at [561, 470] on link "Volgende" at bounding box center [599, 466] width 621 height 28
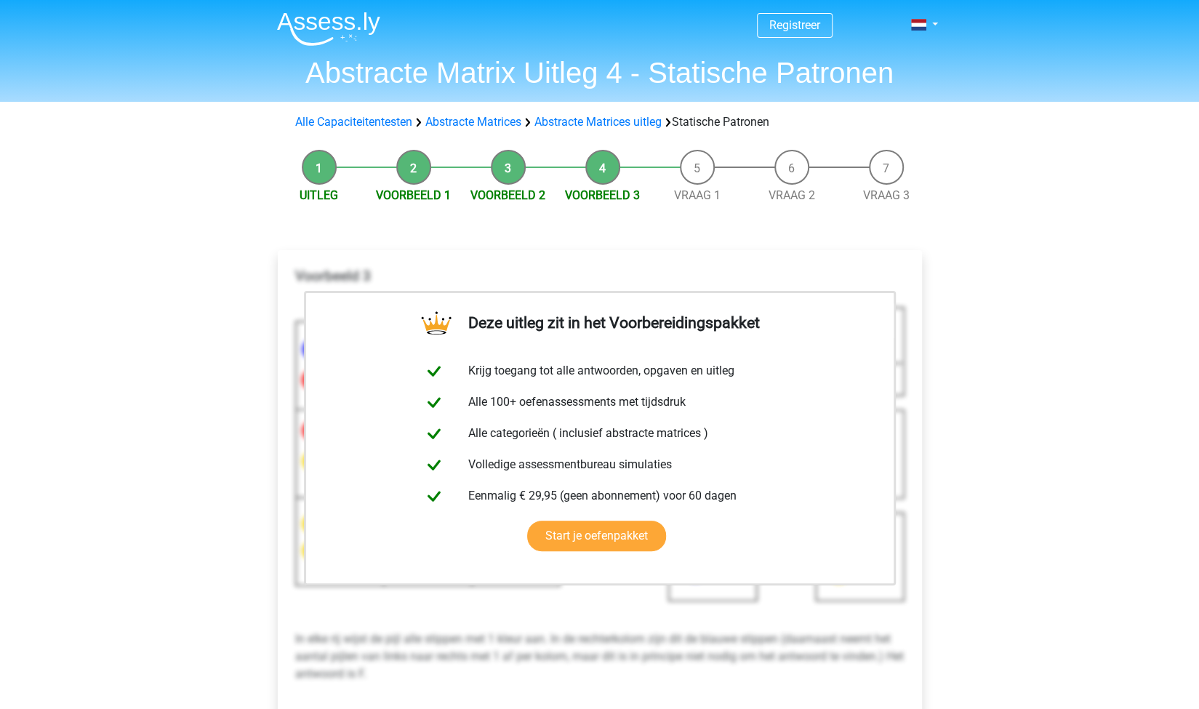
scroll to position [140, 0]
